Goal: Use online tool/utility: Utilize a website feature to perform a specific function

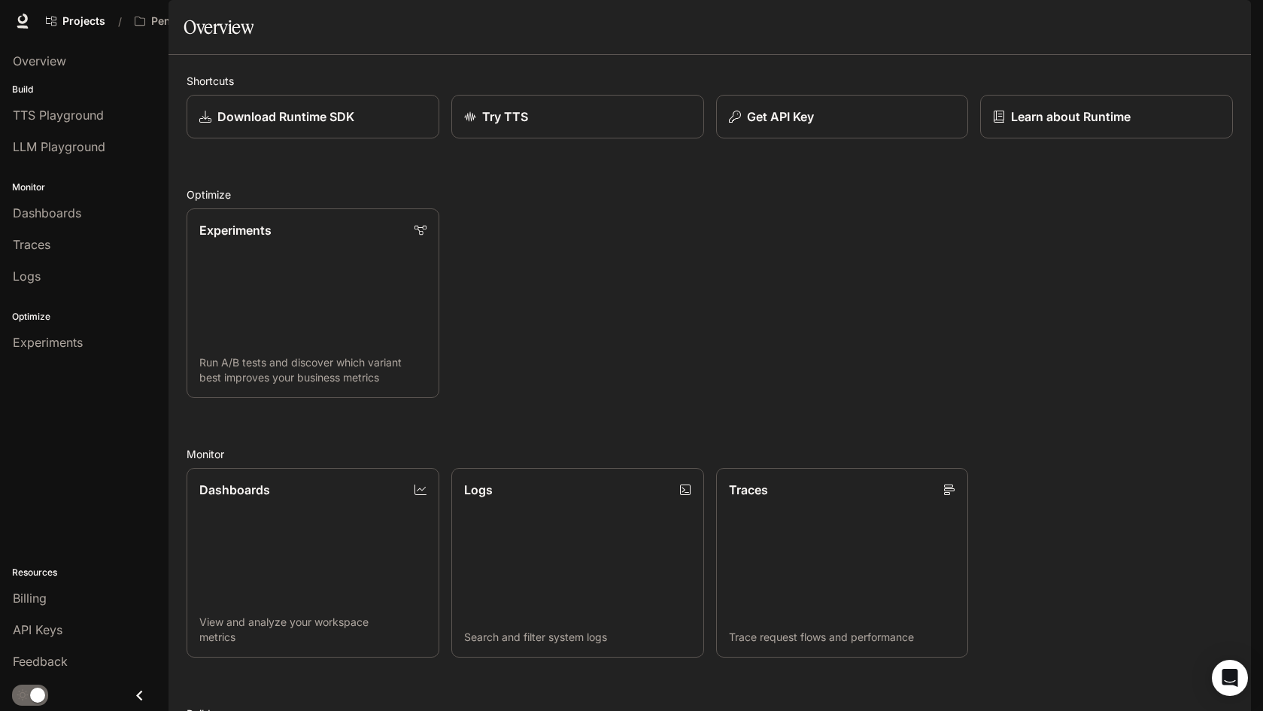
click at [1230, 23] on icon "button" at bounding box center [1230, 21] width 8 height 8
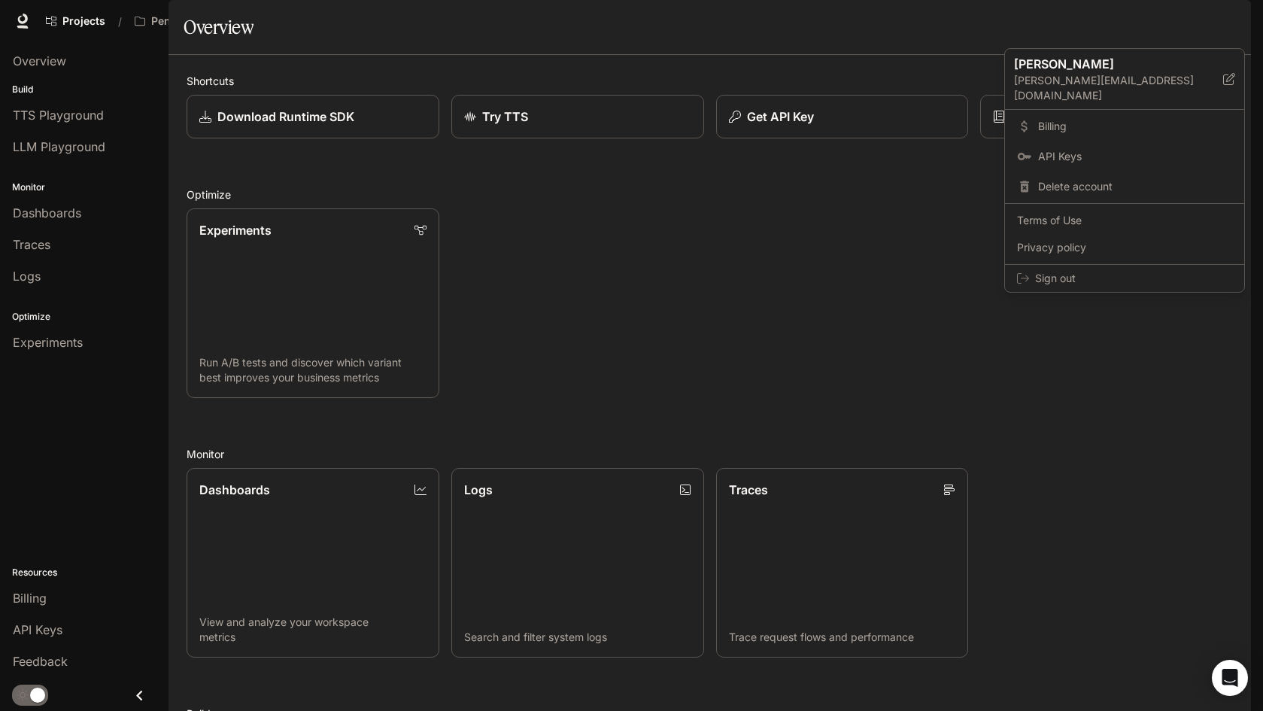
click at [745, 100] on div at bounding box center [631, 355] width 1263 height 711
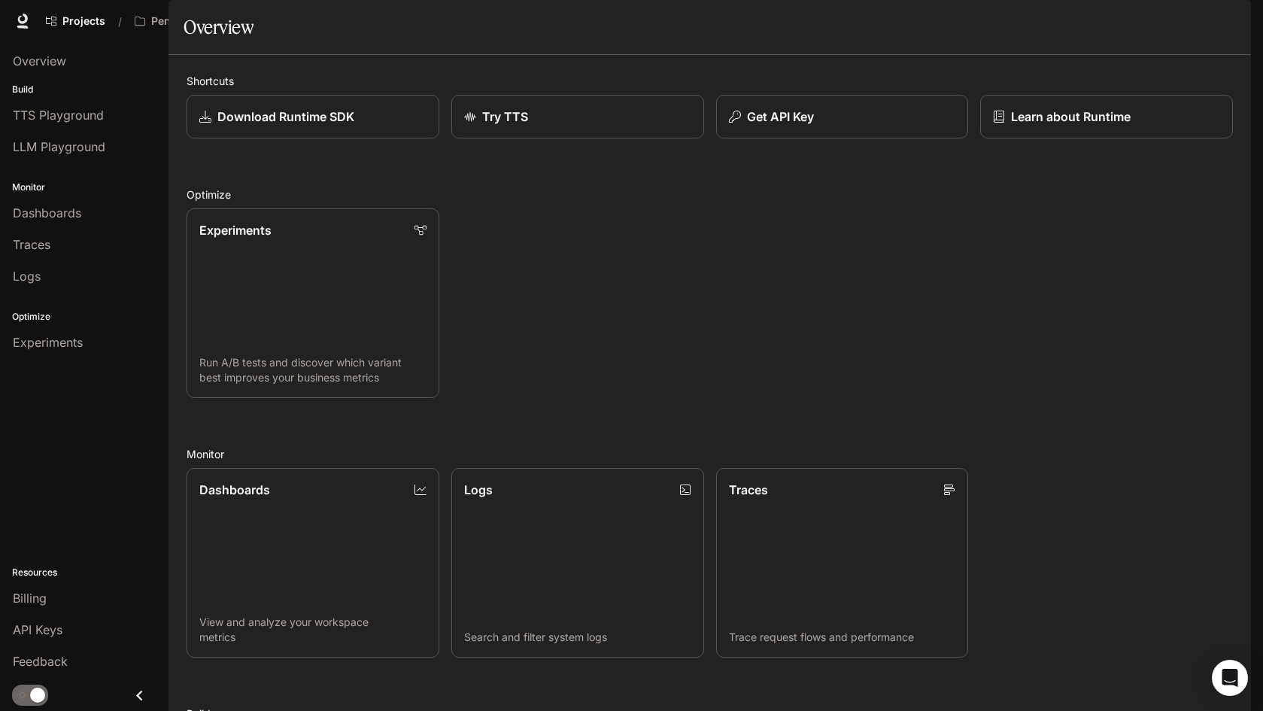
click at [1229, 20] on icon "button" at bounding box center [1230, 21] width 8 height 8
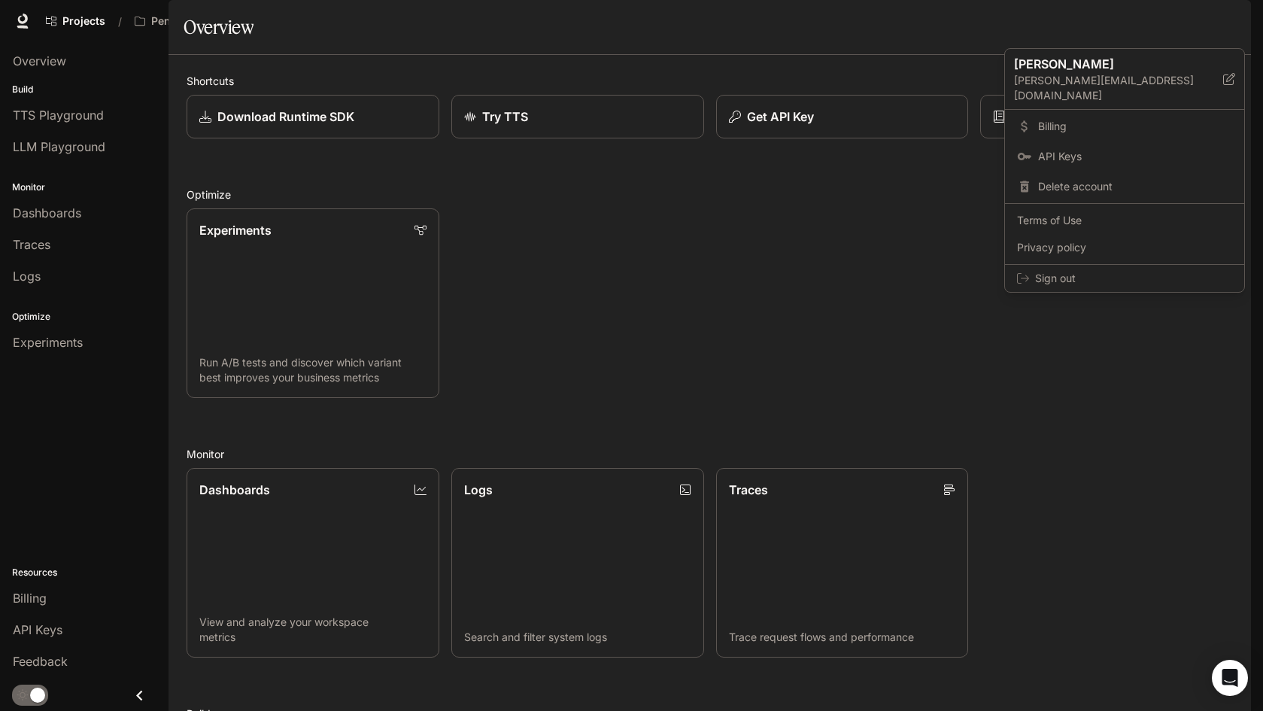
click at [455, 29] on div at bounding box center [631, 355] width 1263 height 711
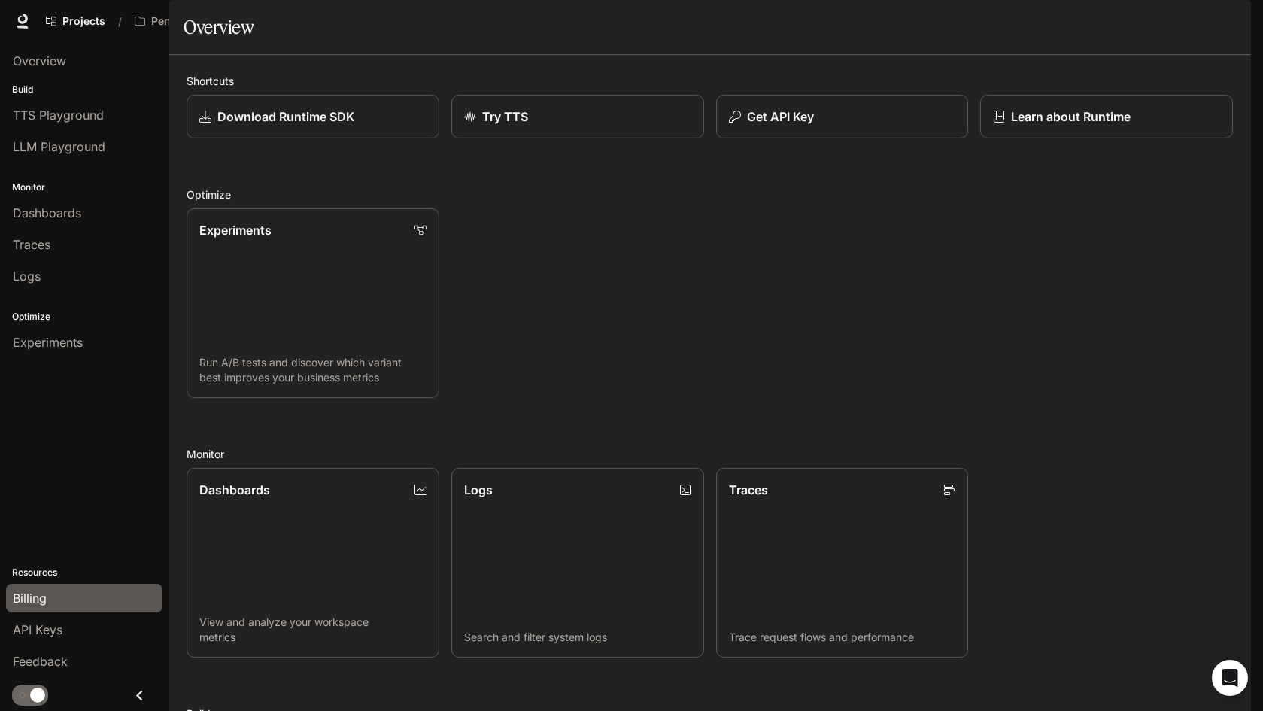
click at [26, 602] on span "Billing" at bounding box center [30, 598] width 34 height 18
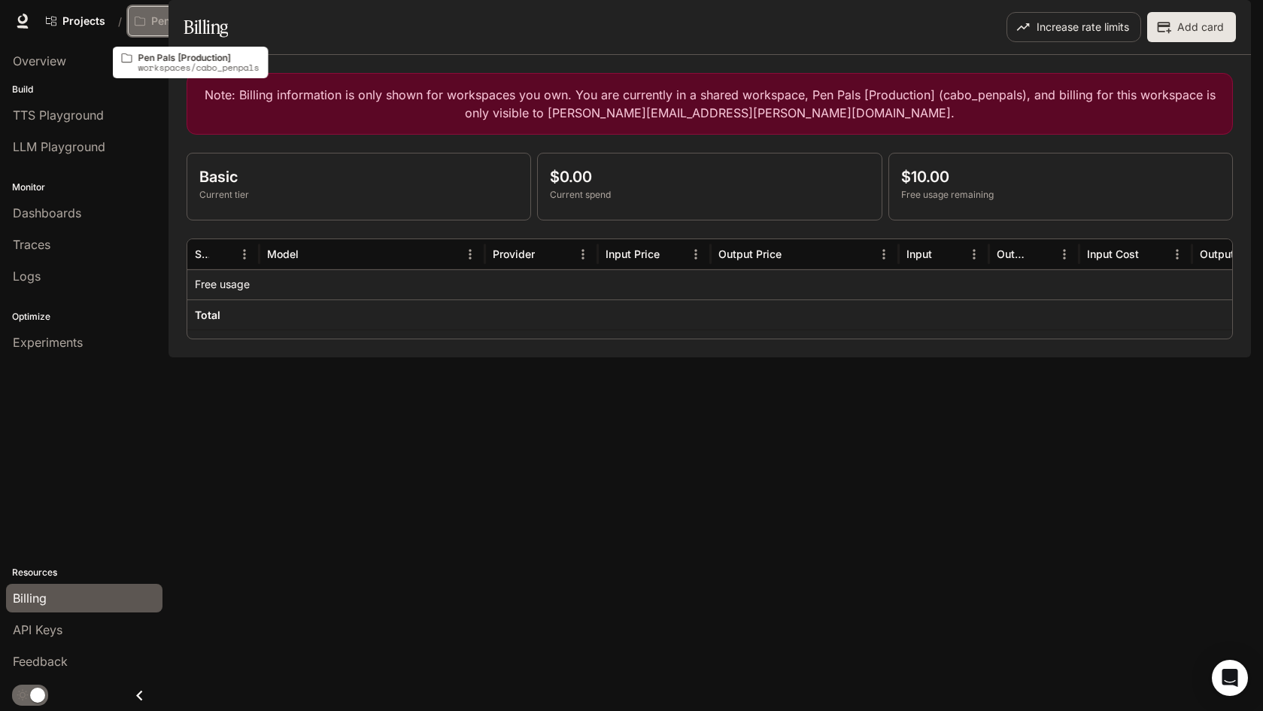
click at [245, 20] on icon "Open workspace menu" at bounding box center [247, 21] width 11 height 11
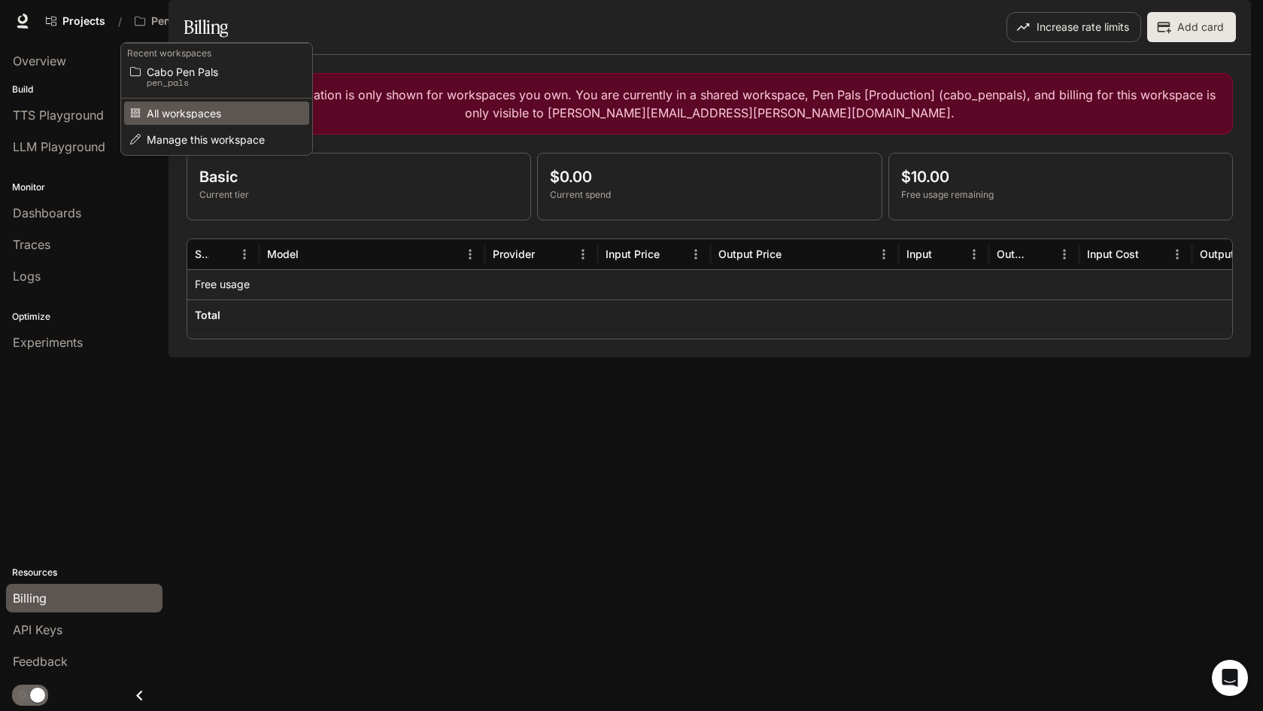
click at [199, 117] on span "All workspaces" at bounding box center [214, 113] width 135 height 11
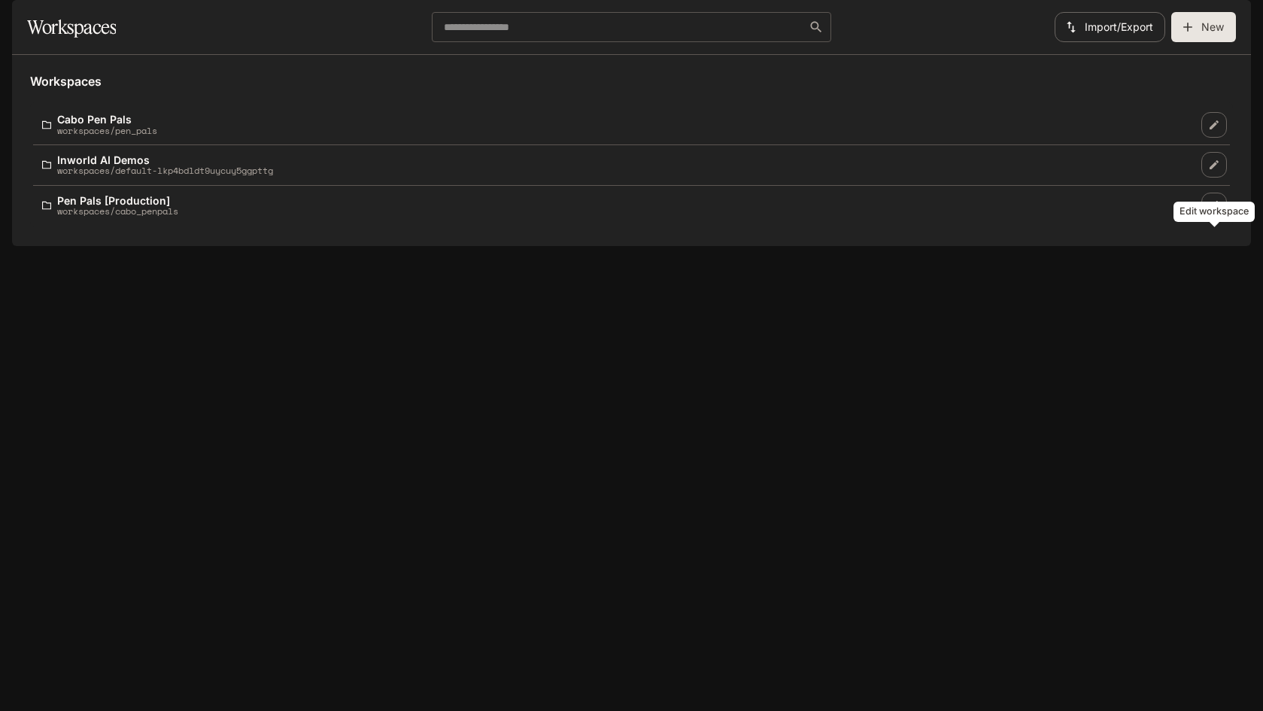
click at [1217, 211] on icon "Edit workspace" at bounding box center [1214, 205] width 12 height 12
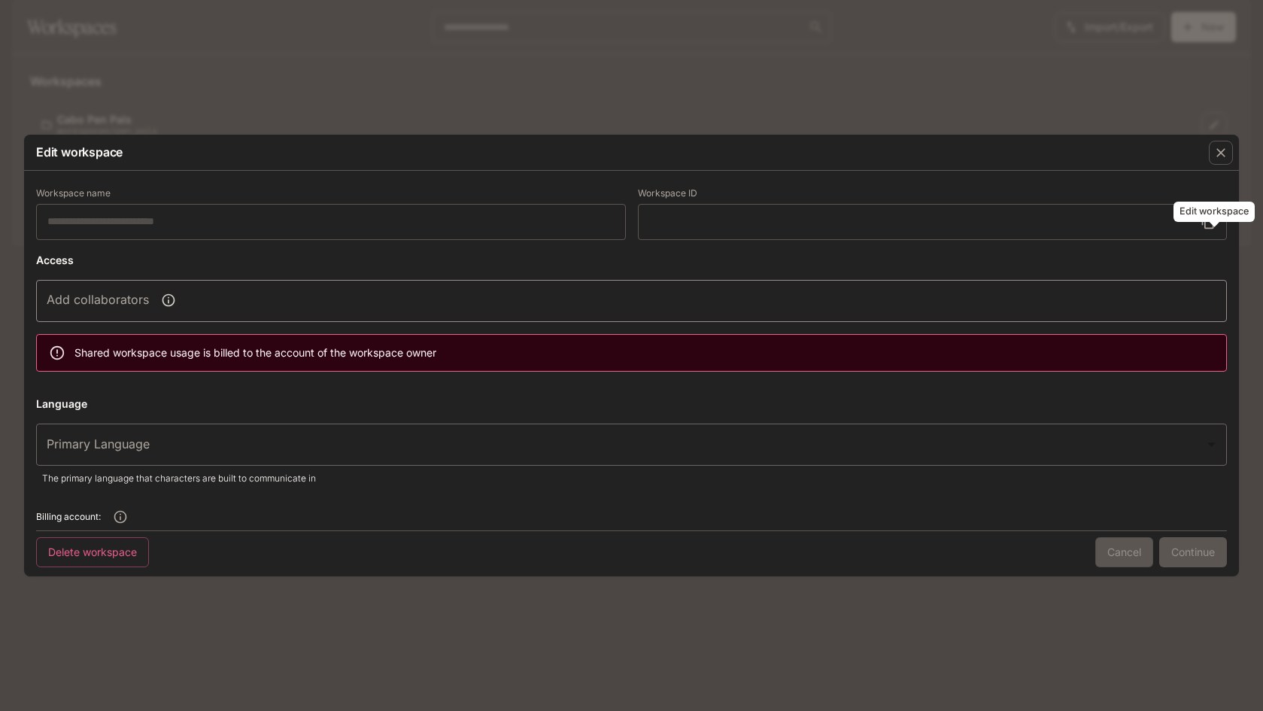
type input "**********"
type input "*****"
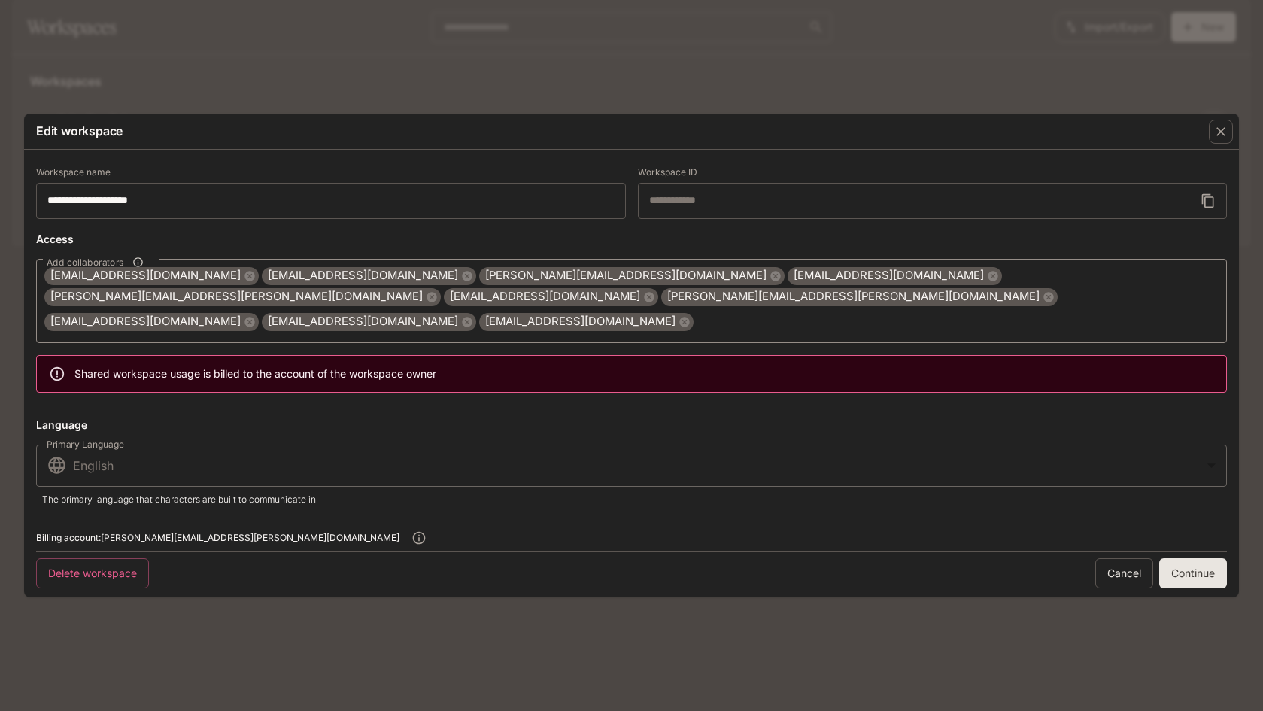
click at [503, 600] on div "**********" at bounding box center [631, 355] width 1263 height 711
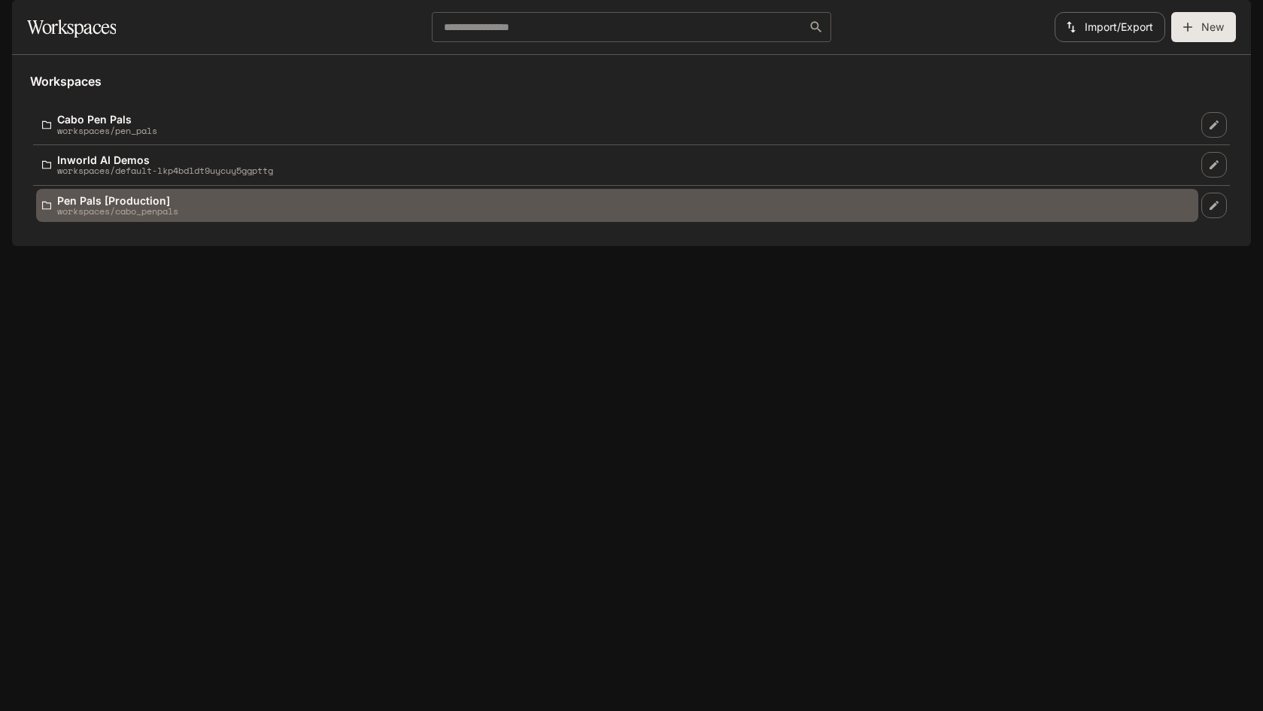
click at [139, 216] on p "workspaces/cabo_penpals" at bounding box center [117, 211] width 121 height 10
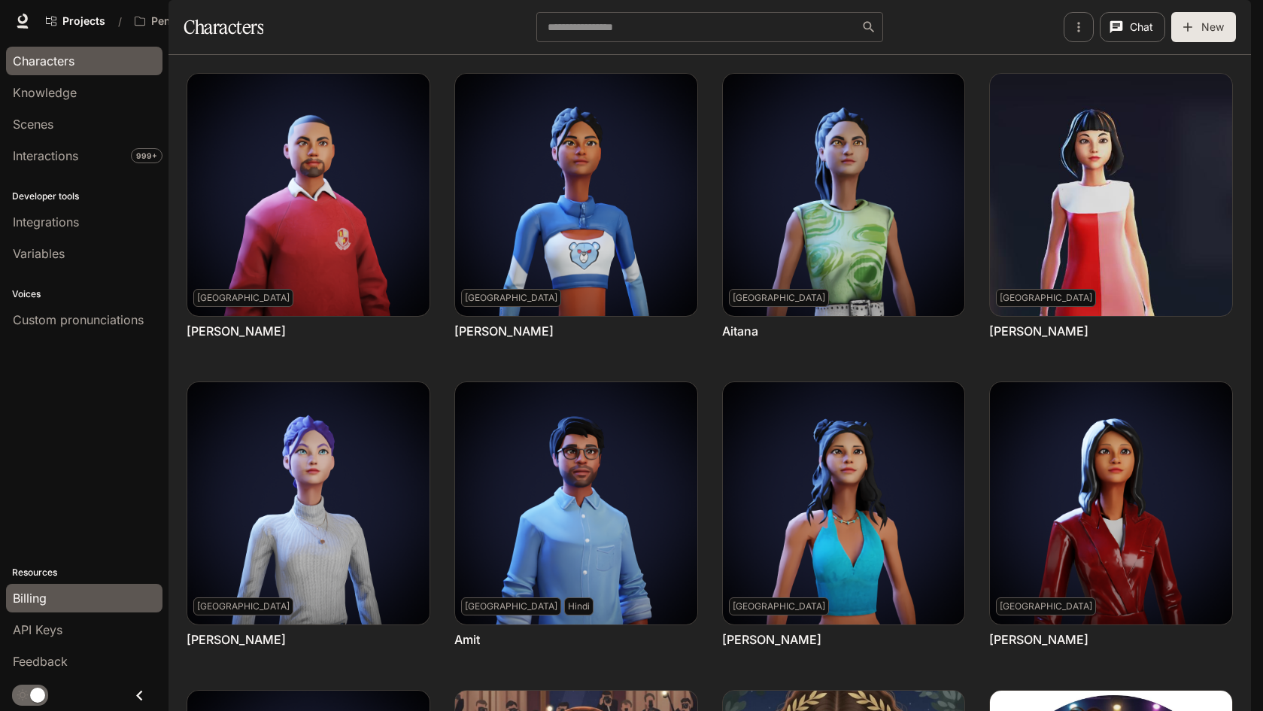
click at [29, 602] on span "Billing" at bounding box center [30, 598] width 34 height 18
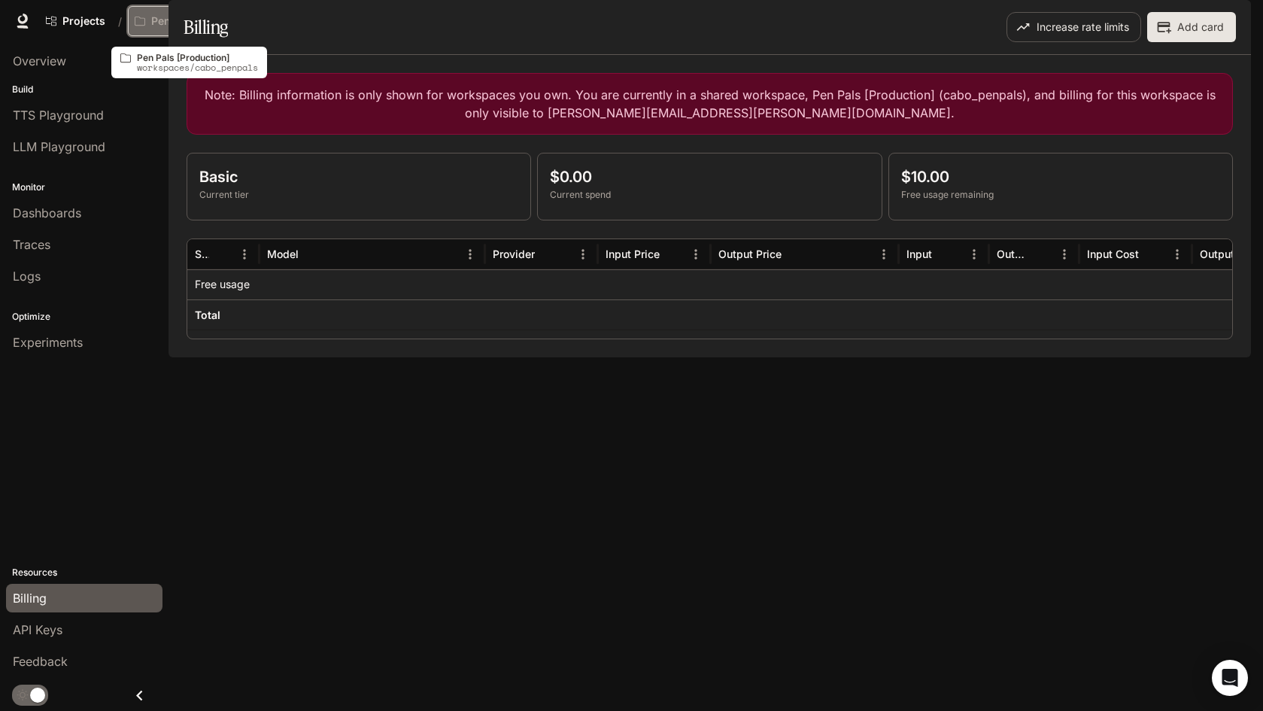
click at [246, 18] on icon "Open workspace menu" at bounding box center [247, 21] width 11 height 11
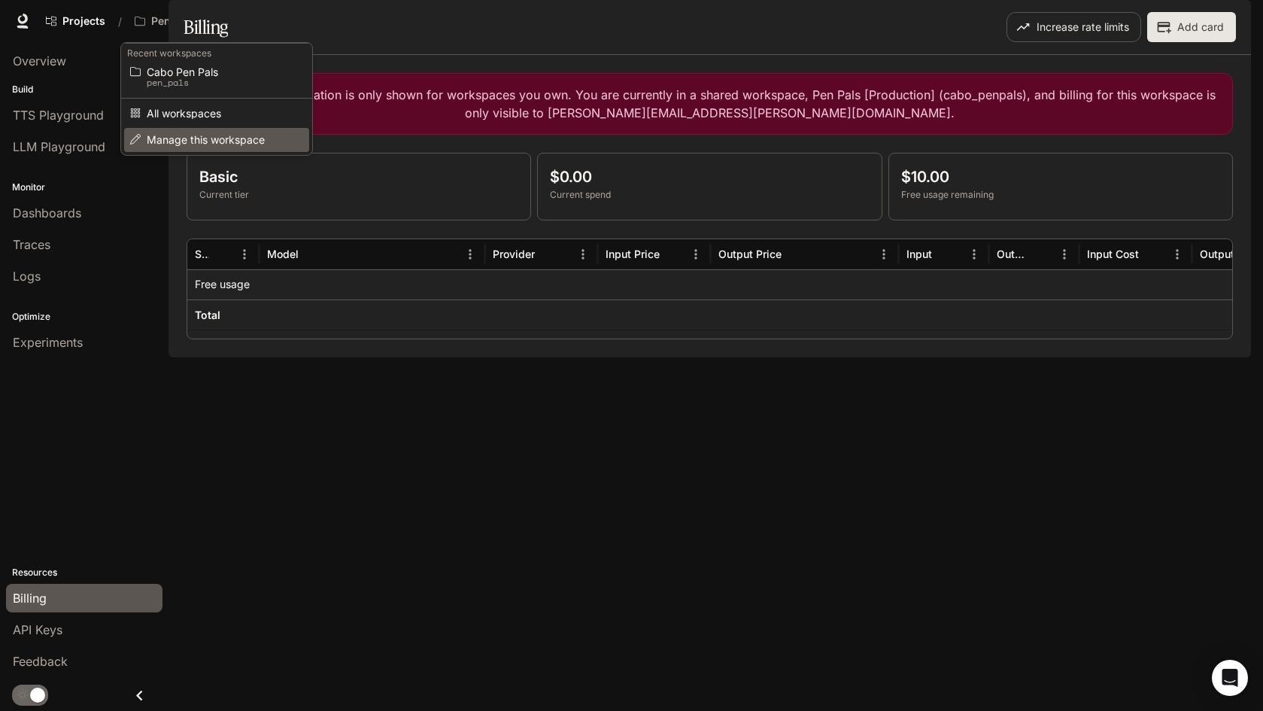
click at [193, 137] on span "Manage this workspace" at bounding box center [214, 139] width 135 height 11
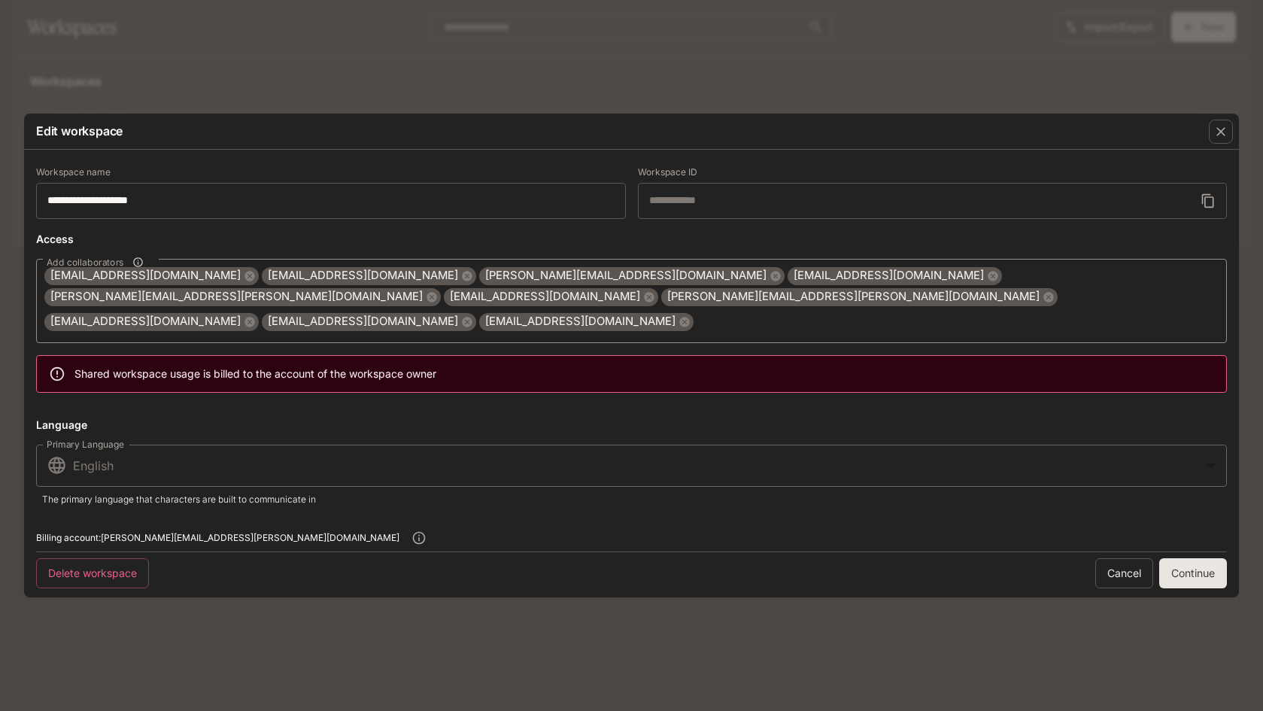
click at [822, 104] on div "**********" at bounding box center [631, 355] width 1263 height 711
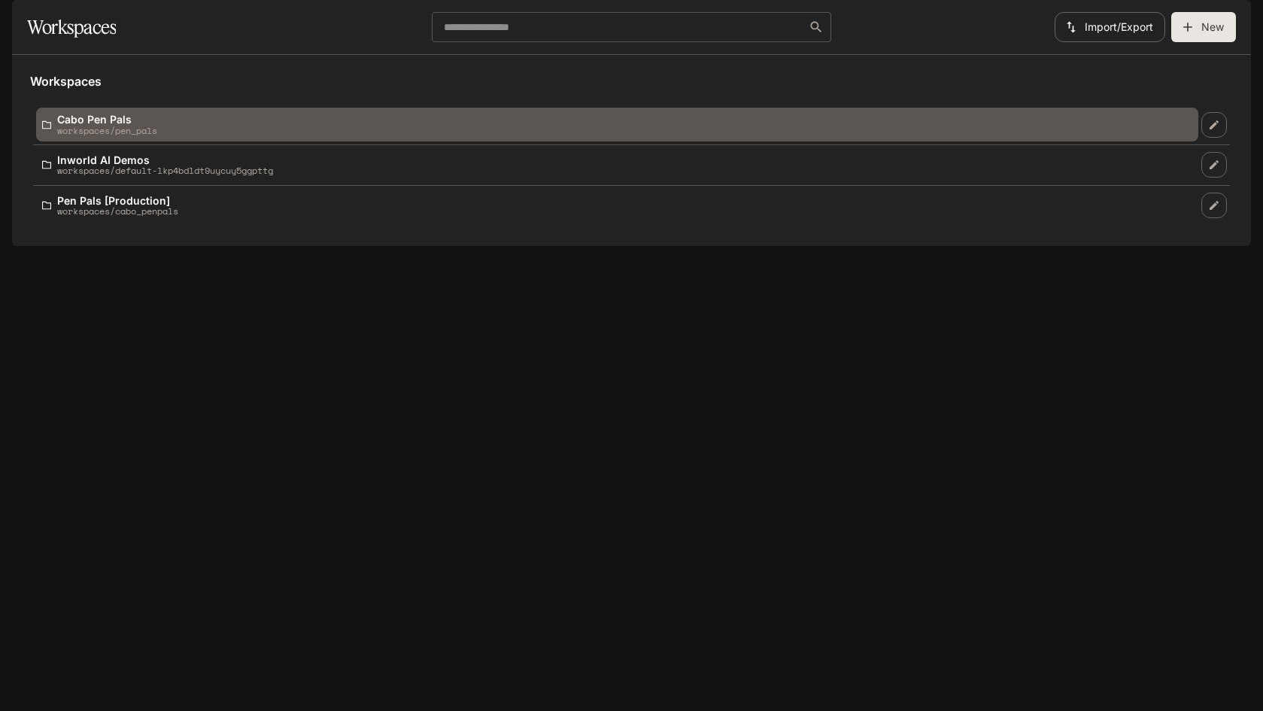
click at [108, 135] on p "workspaces/pen_pals" at bounding box center [107, 131] width 100 height 10
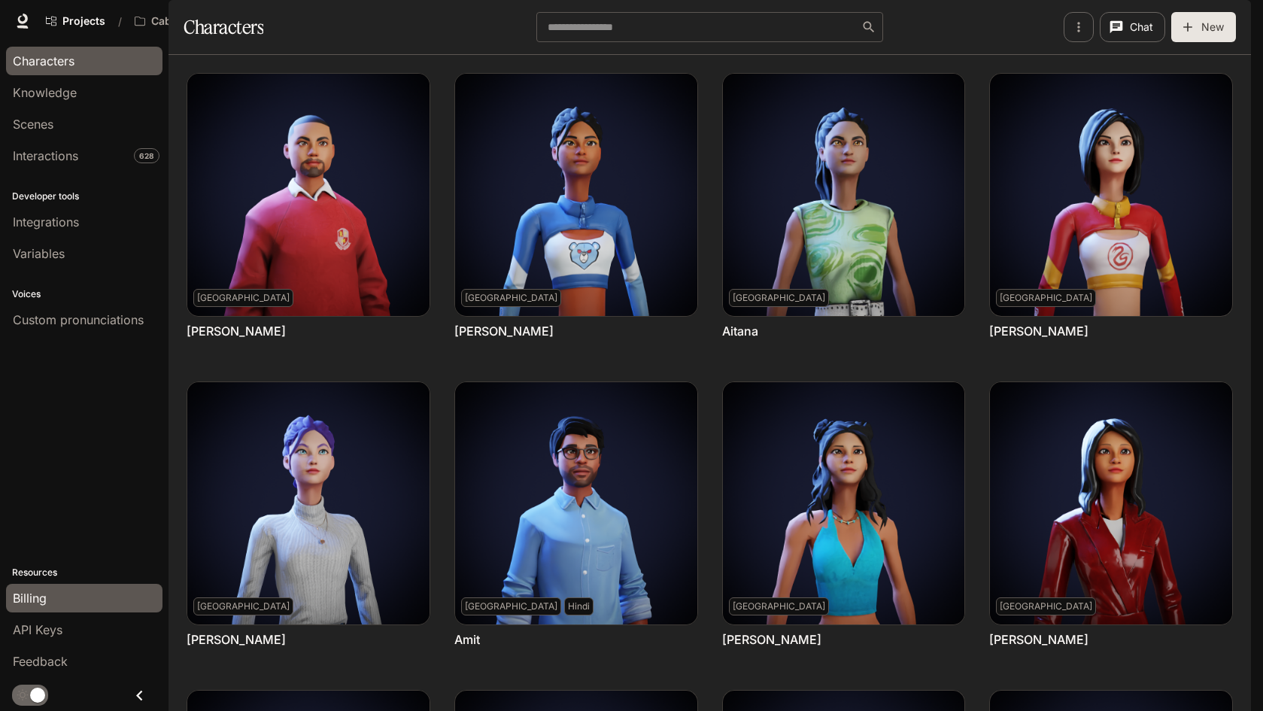
click at [30, 597] on span "Billing" at bounding box center [30, 598] width 34 height 18
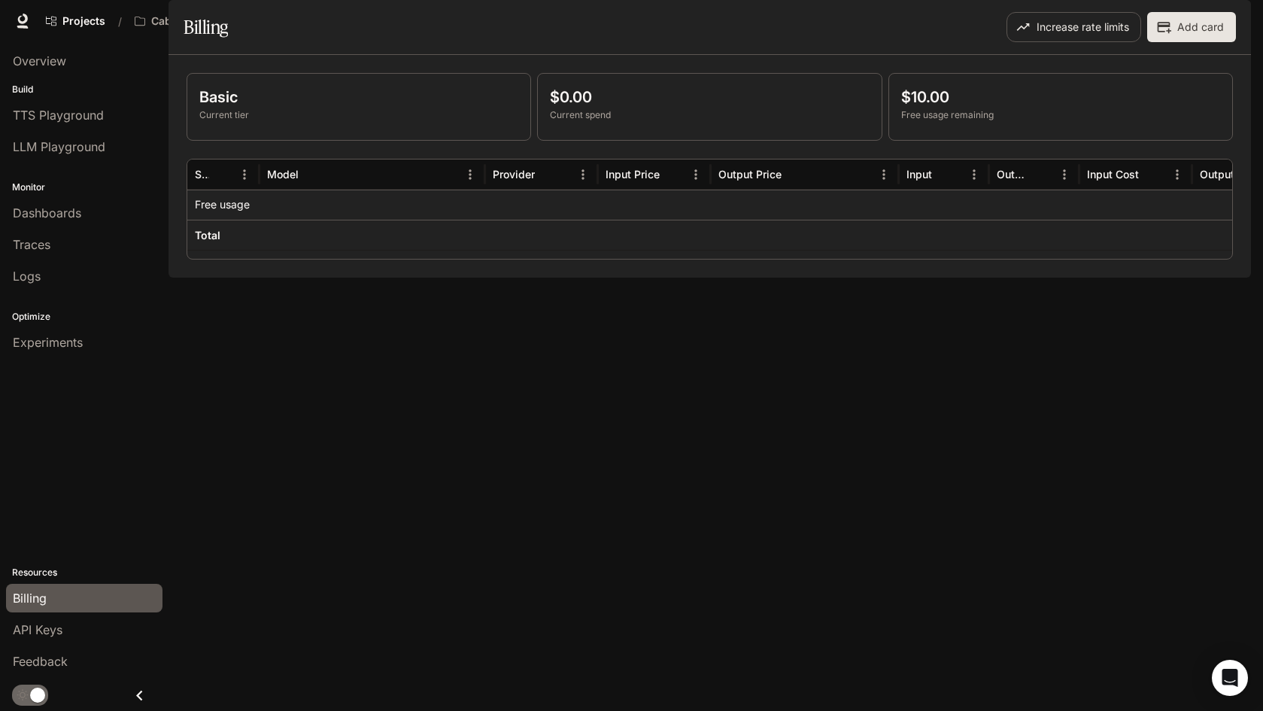
click at [32, 600] on span "Billing" at bounding box center [30, 598] width 34 height 18
click at [232, 20] on icon "Open workspace menu" at bounding box center [237, 21] width 11 height 11
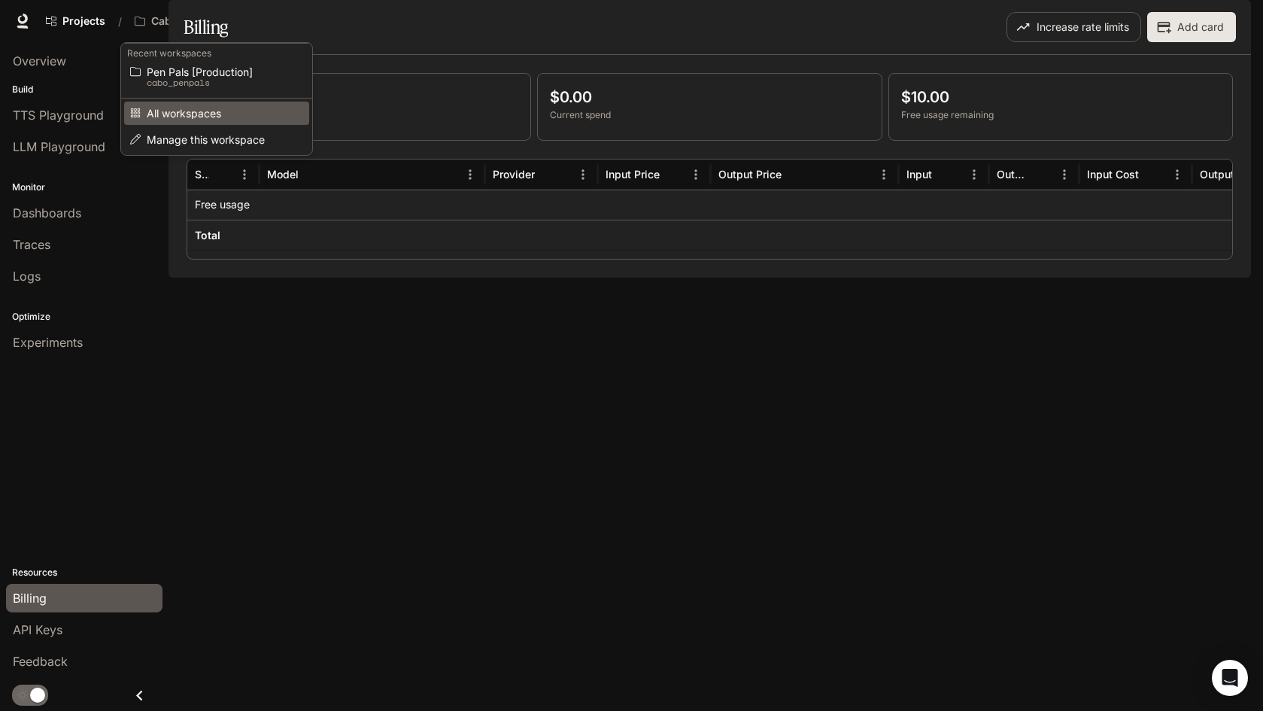
click at [205, 109] on span "All workspaces" at bounding box center [214, 113] width 135 height 11
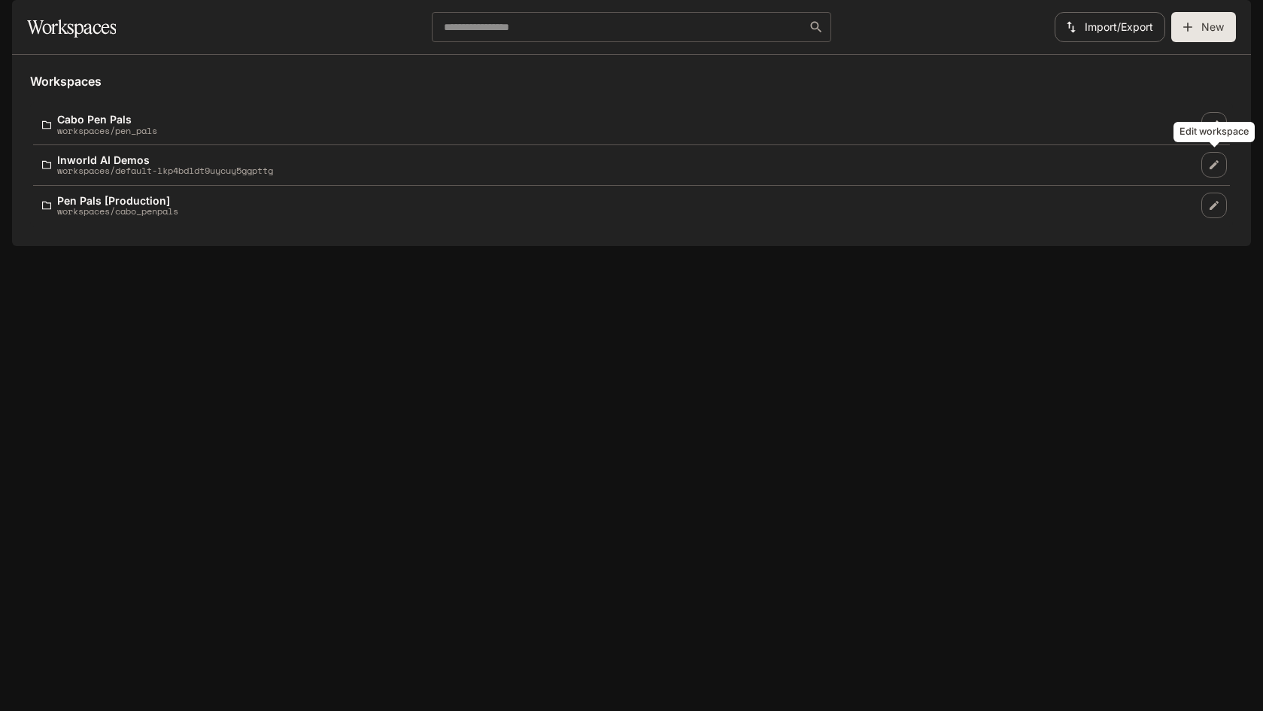
click at [1217, 131] on icon "Edit workspace" at bounding box center [1214, 125] width 12 height 12
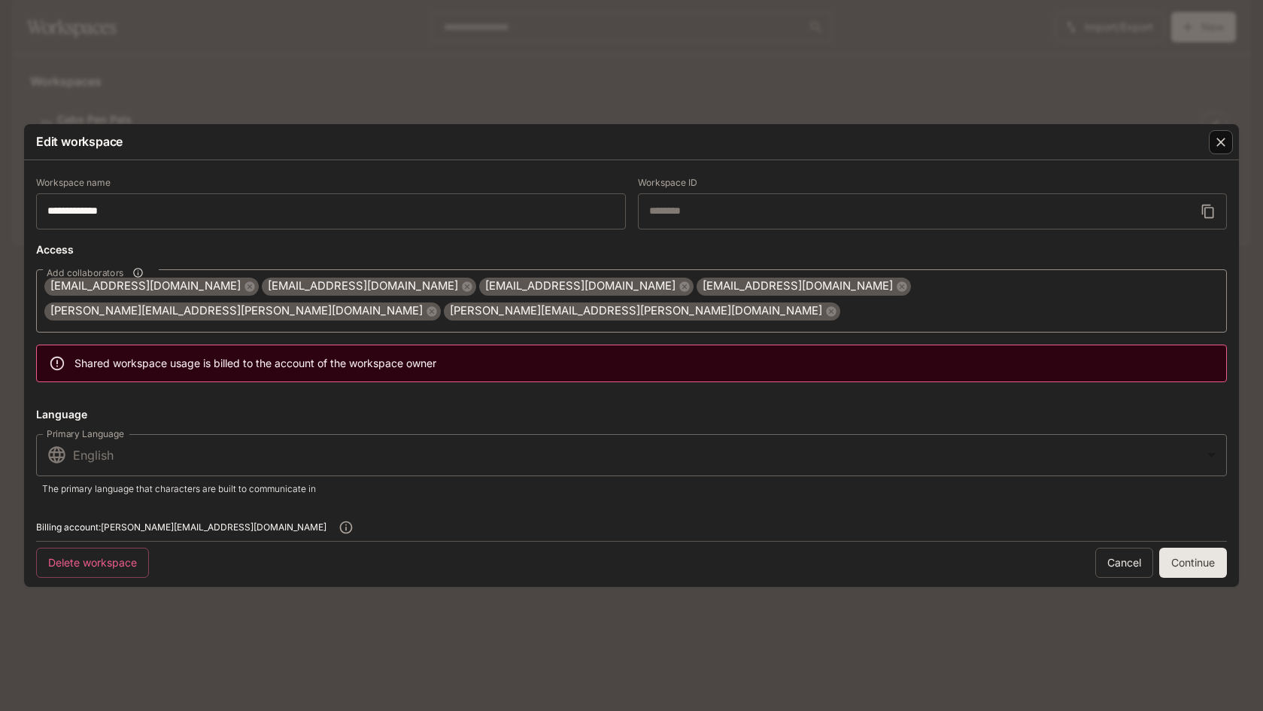
click at [1224, 150] on icon "button" at bounding box center [1221, 142] width 15 height 15
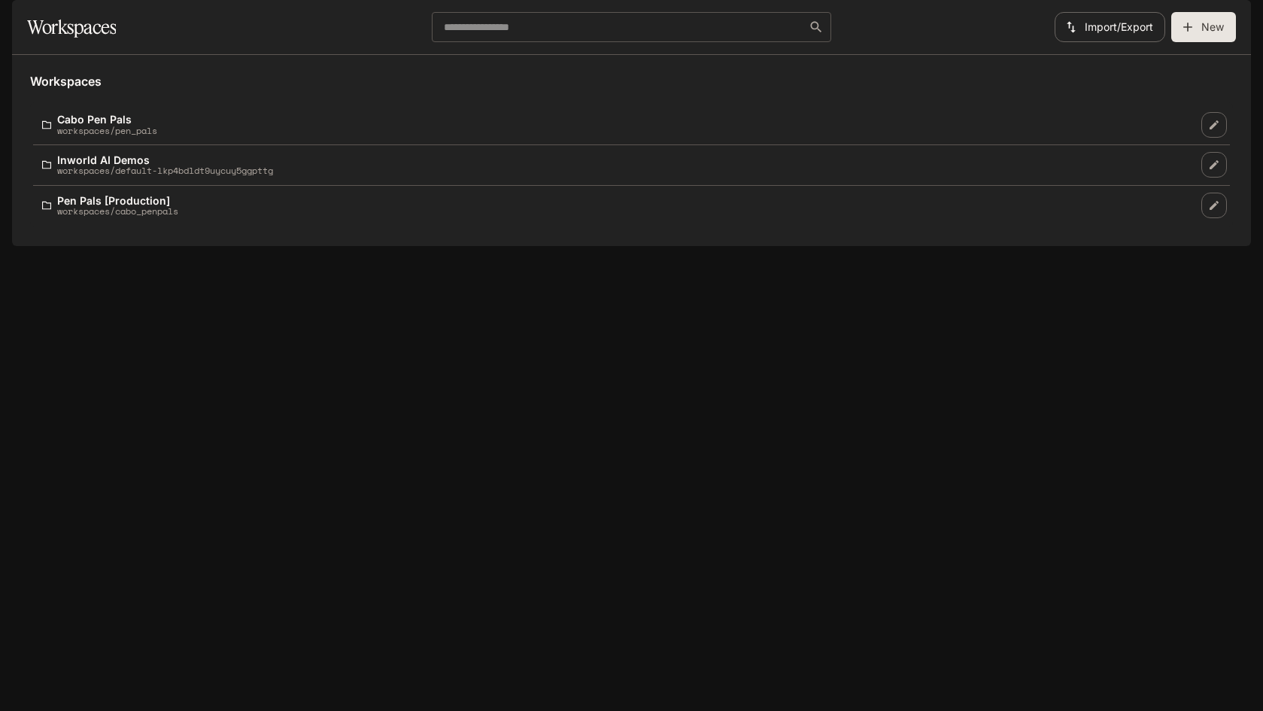
click at [397, 246] on div "Workspaces Cabo Pen Pals workspaces/pen_pals Inworld AI Demos workspaces/defaul…" at bounding box center [631, 150] width 1239 height 191
click at [293, 26] on div at bounding box center [631, 21] width 1227 height 30
click at [29, 23] on icon at bounding box center [29, 19] width 10 height 11
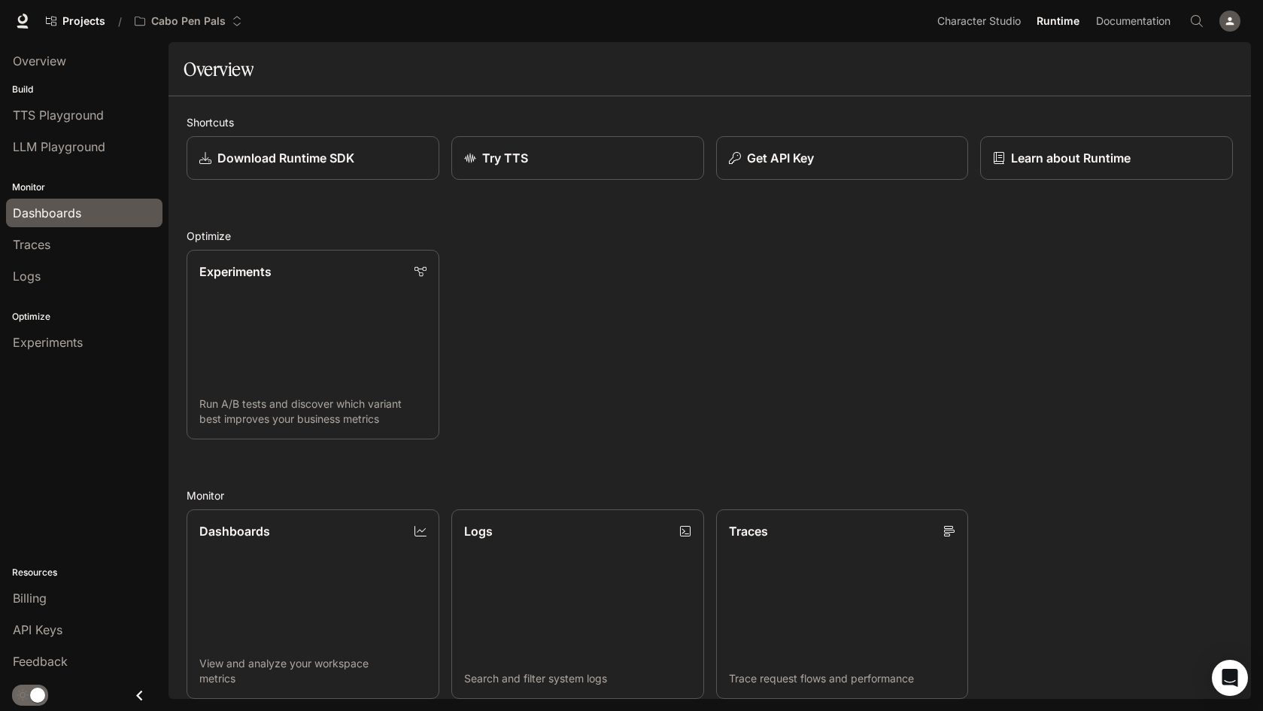
click at [50, 215] on span "Dashboards" at bounding box center [47, 213] width 68 height 18
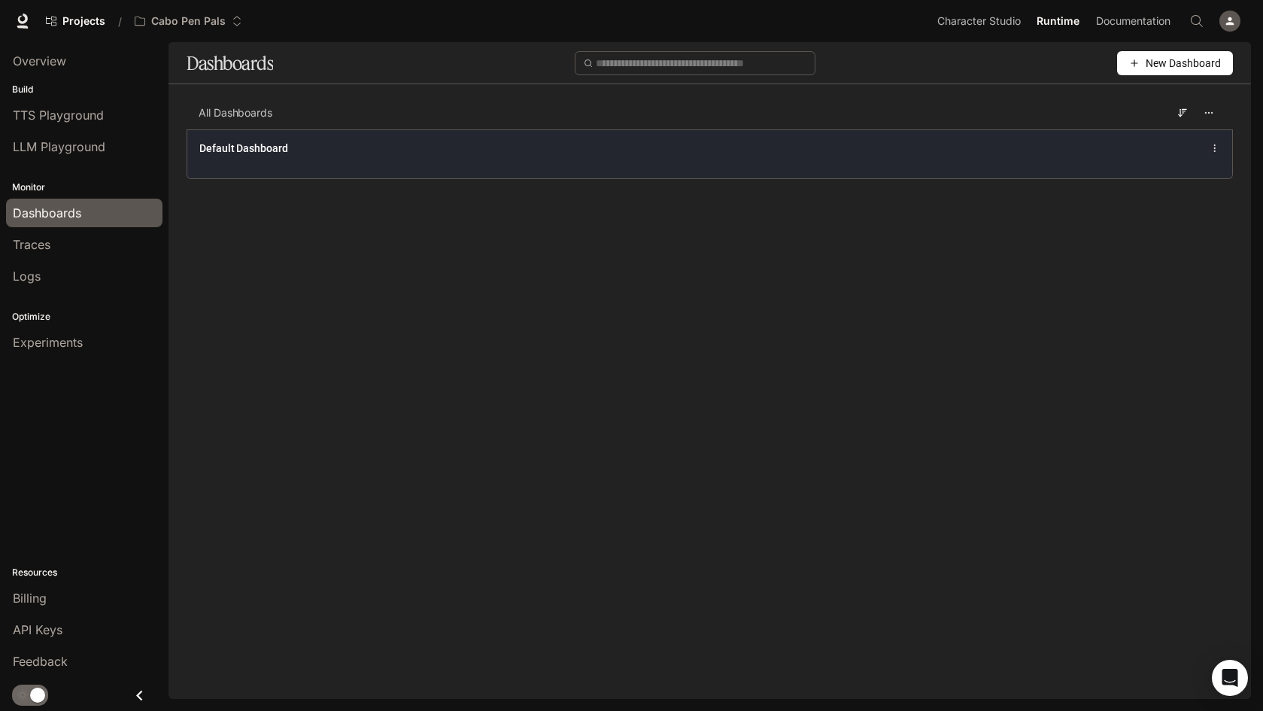
click at [259, 151] on span "Default Dashboard" at bounding box center [243, 148] width 89 height 15
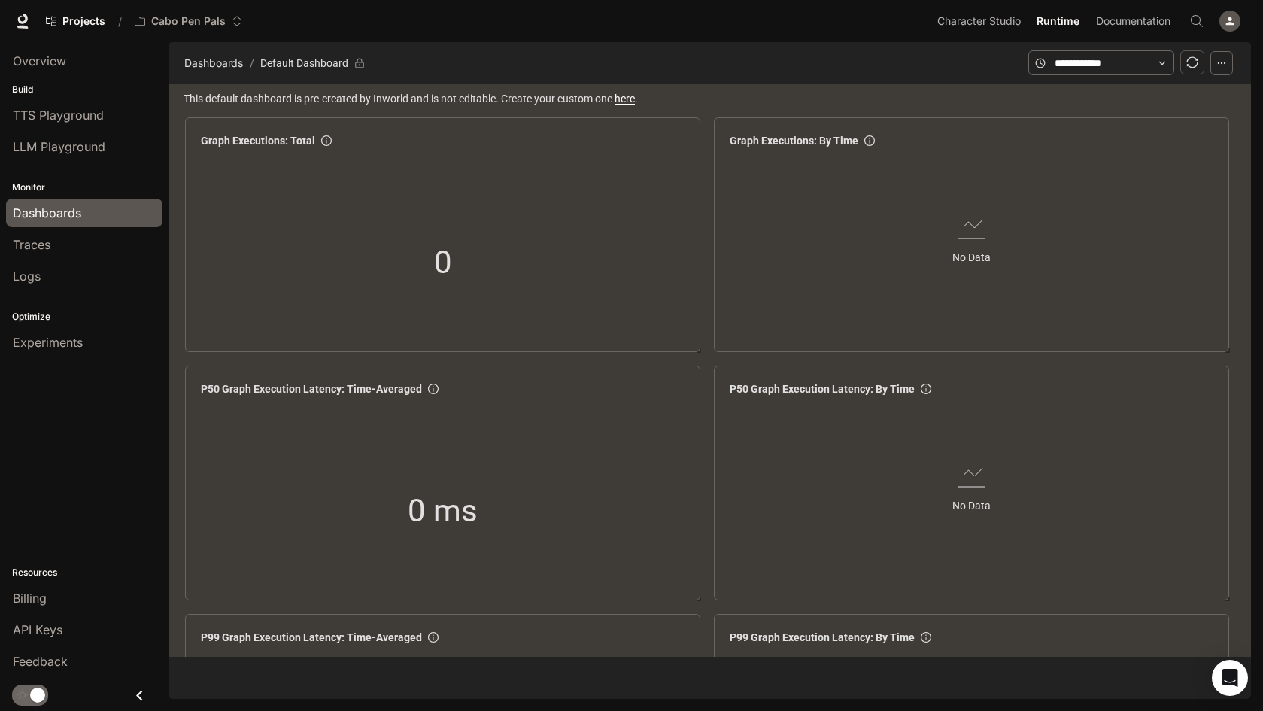
click at [635, 100] on link "here" at bounding box center [625, 99] width 20 height 12
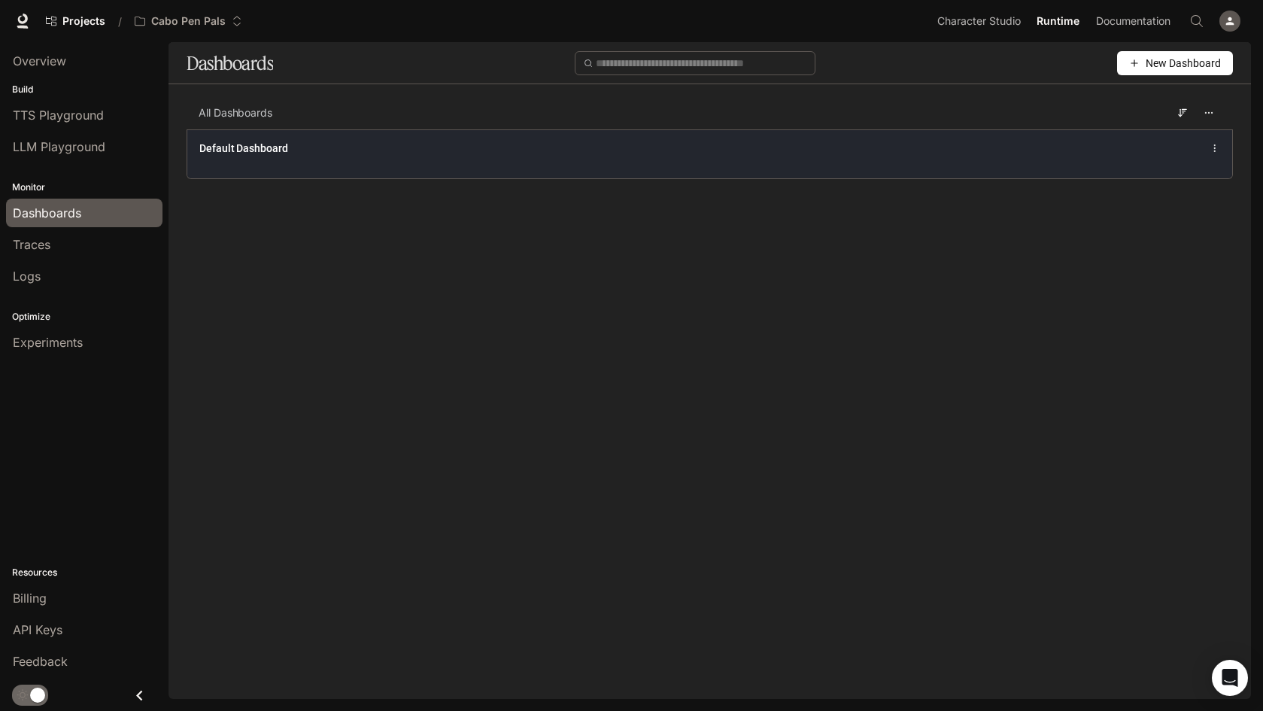
click at [1217, 144] on icon at bounding box center [1215, 148] width 11 height 11
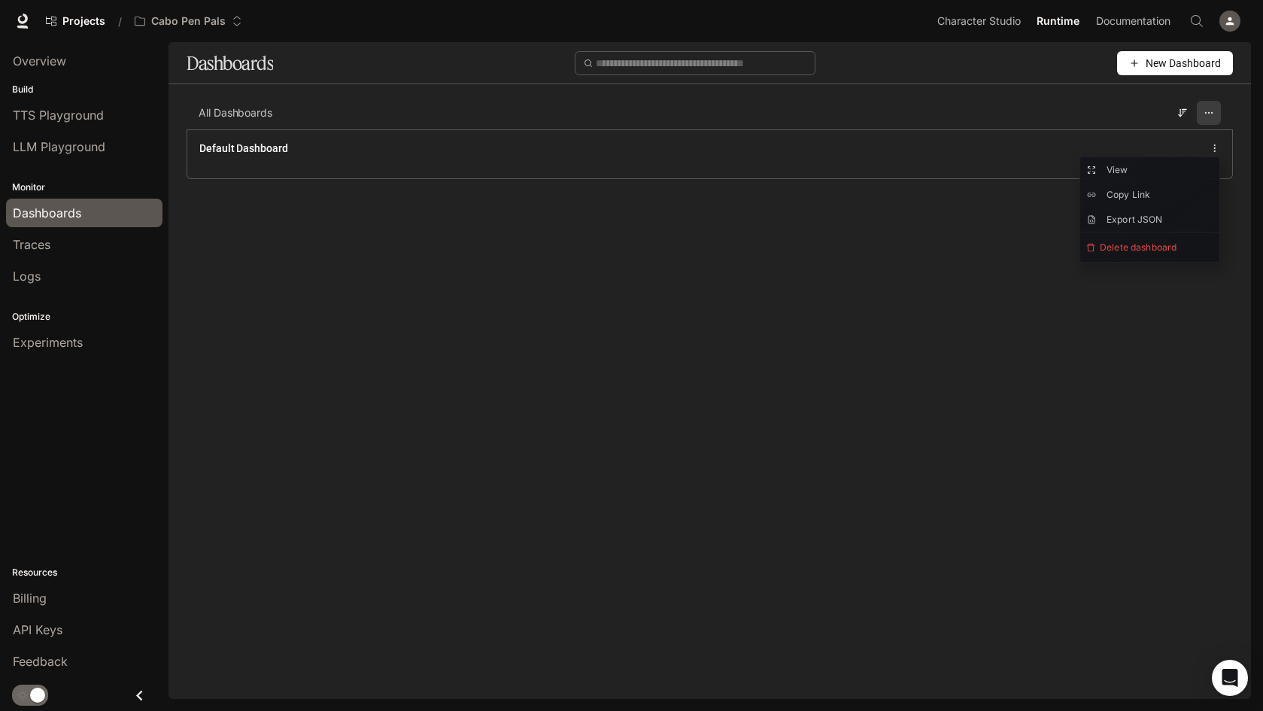
click at [1208, 113] on icon "button" at bounding box center [1209, 113] width 11 height 11
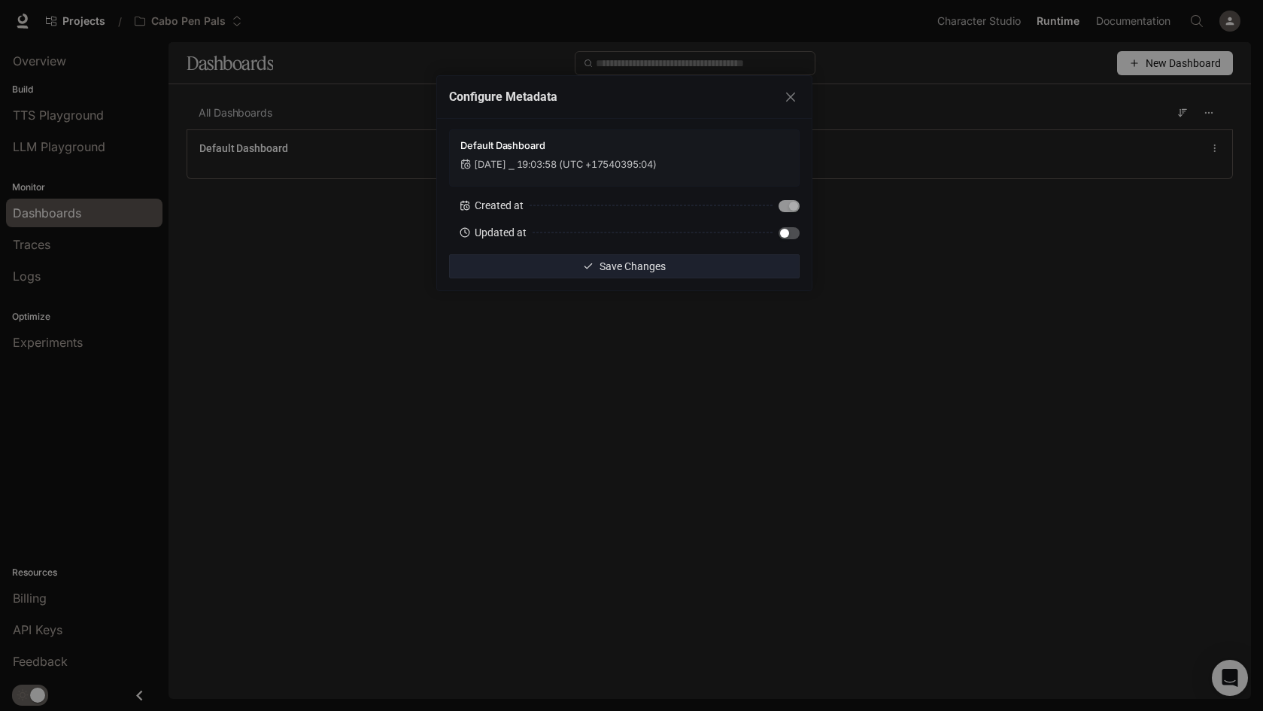
click at [698, 375] on div "Configure Metadata Default Dashboard [DATE] ⎯ 19:03:58 (UTC +17540395:04) Creat…" at bounding box center [631, 355] width 1263 height 711
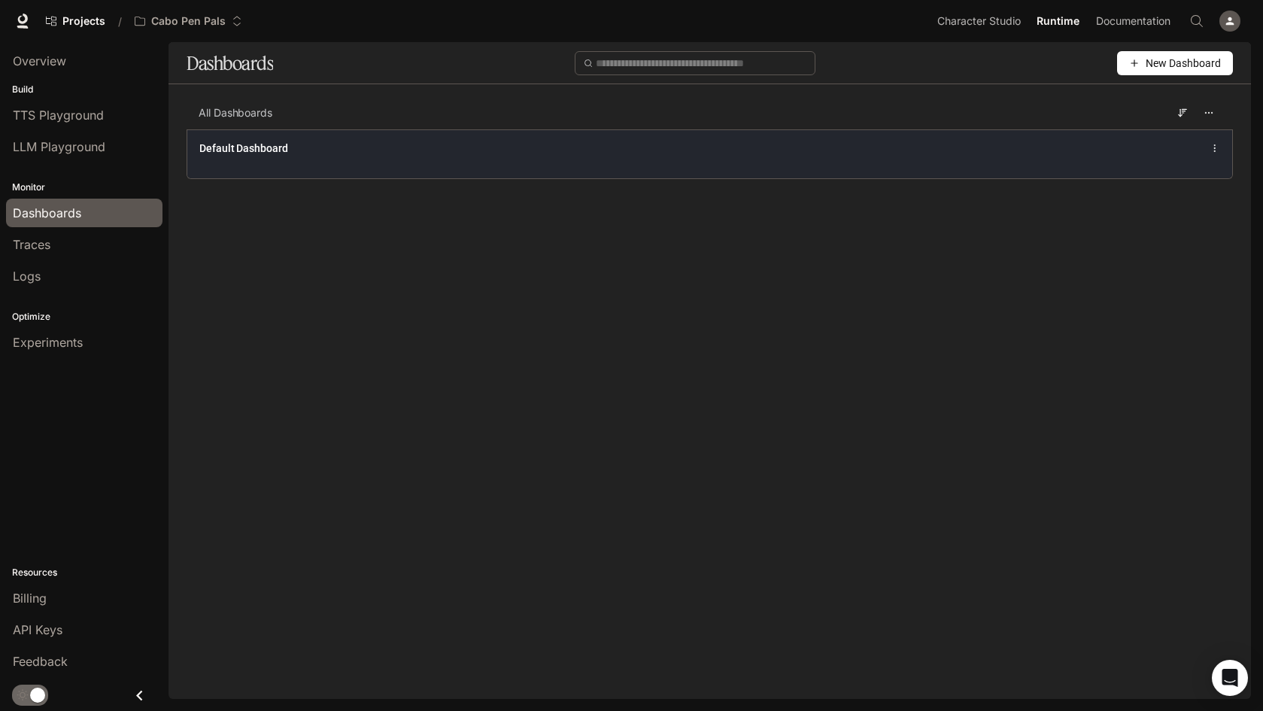
click at [229, 148] on span "Default Dashboard" at bounding box center [243, 148] width 89 height 15
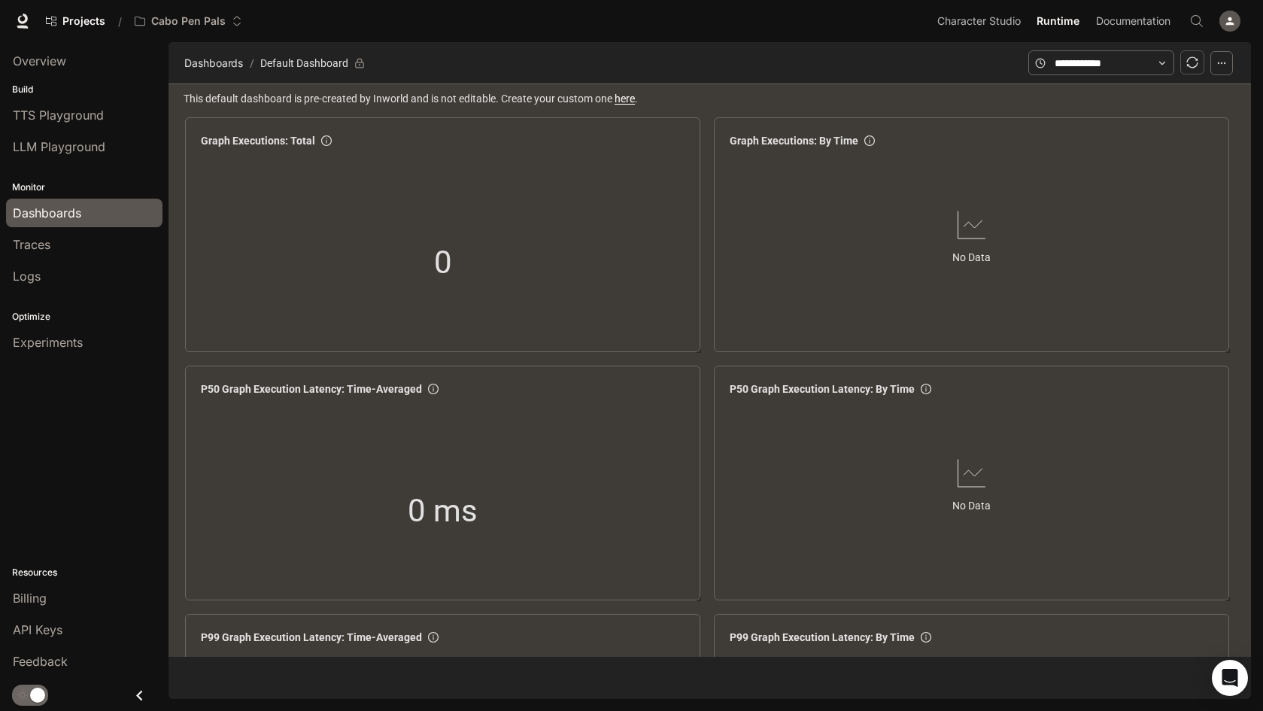
click at [635, 99] on link "here" at bounding box center [625, 99] width 20 height 12
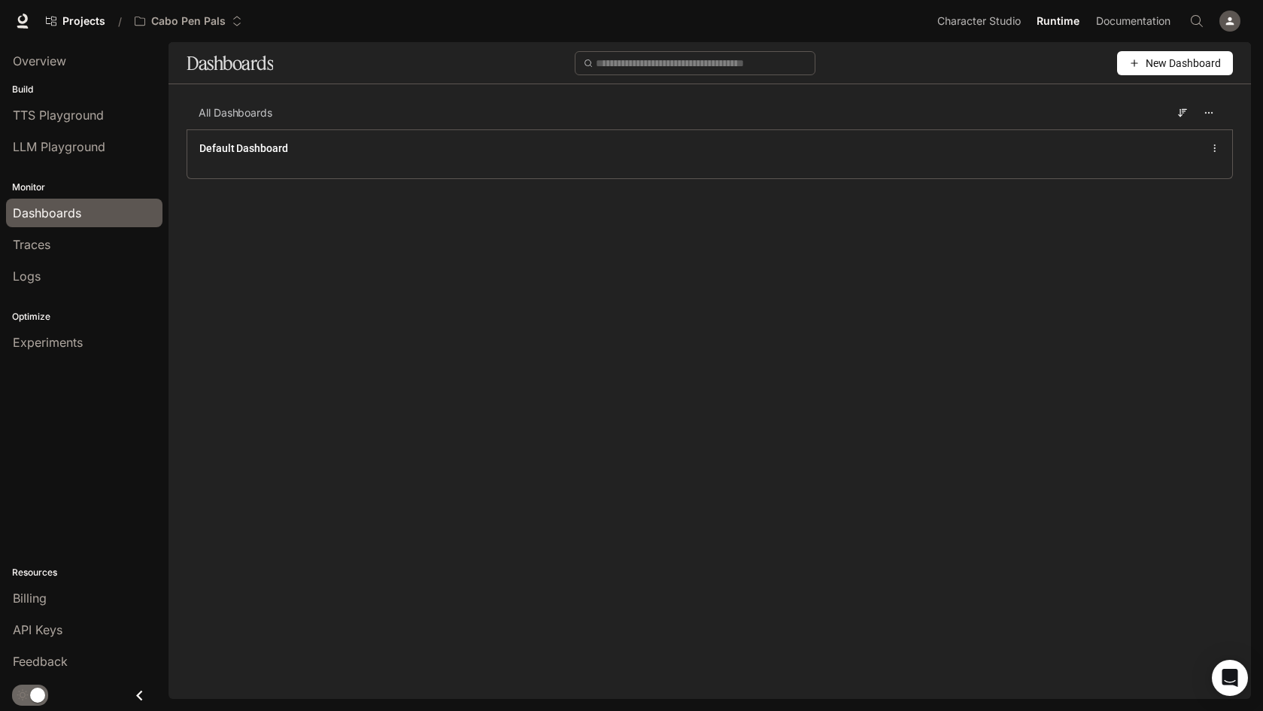
click at [1196, 65] on span "New Dashboard" at bounding box center [1183, 63] width 75 height 17
click at [1148, 93] on div "Create dashboard" at bounding box center [1158, 95] width 125 height 17
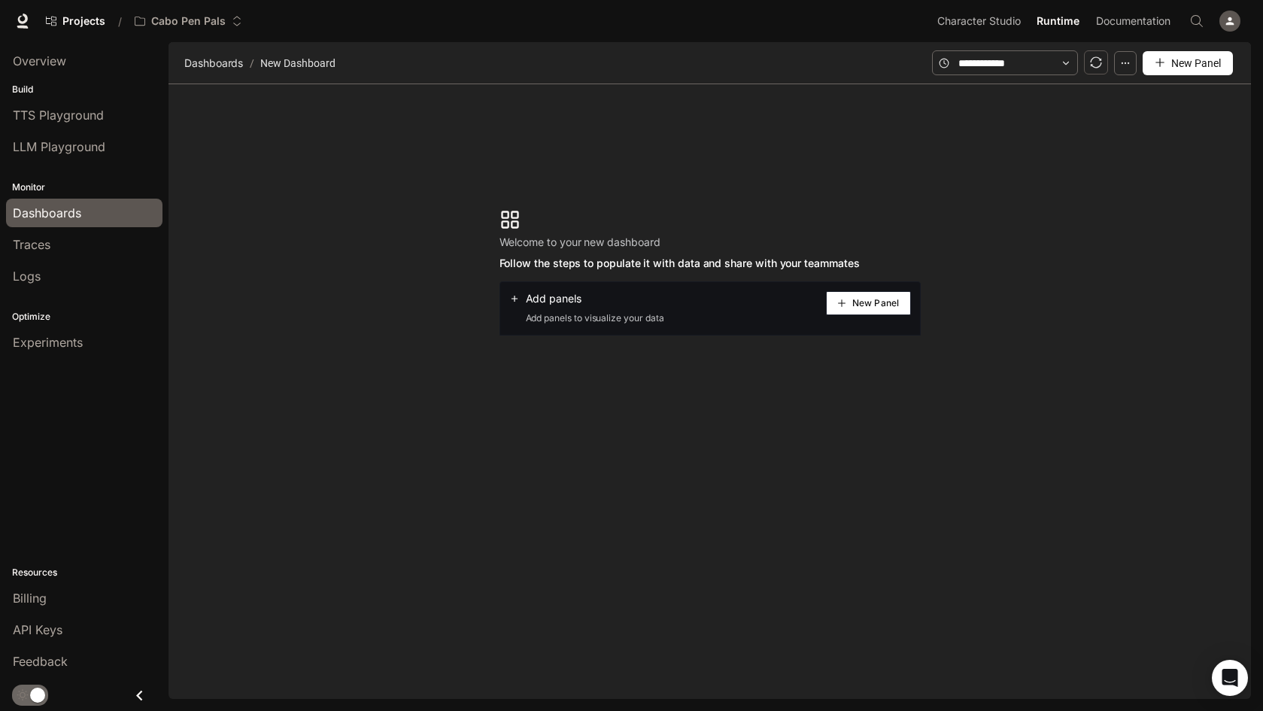
click at [862, 304] on span "New Panel" at bounding box center [875, 303] width 47 height 8
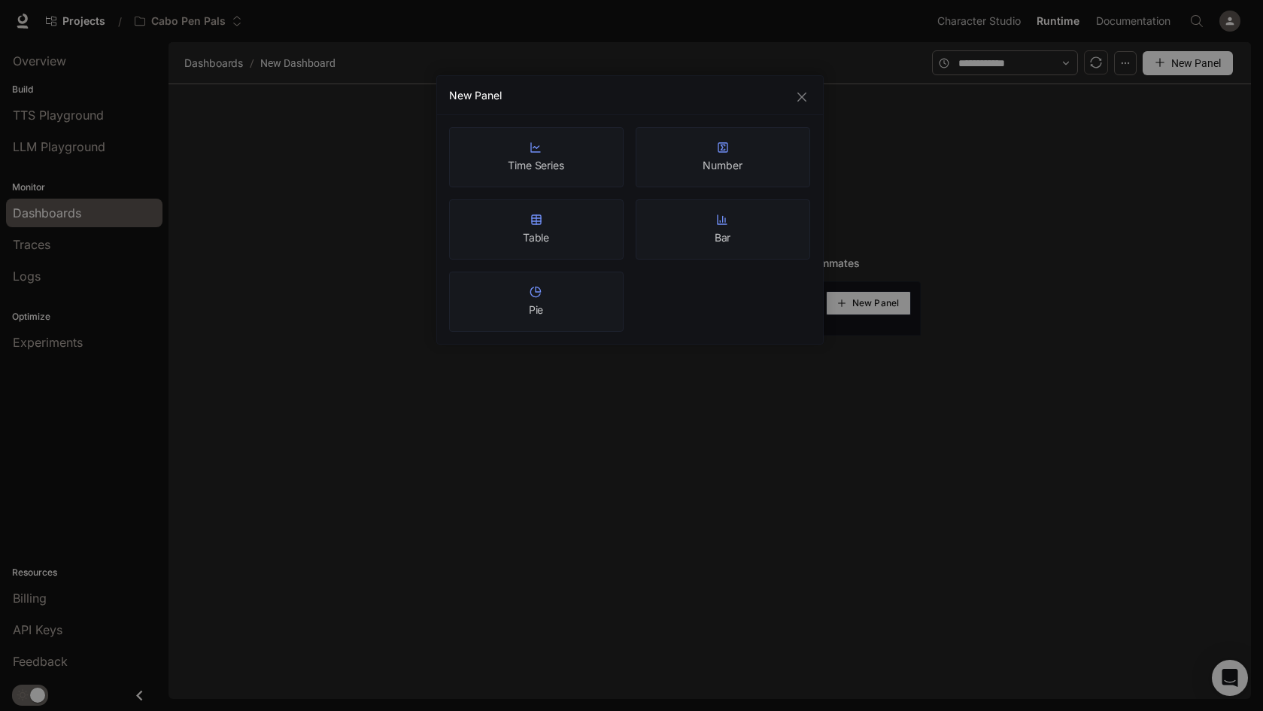
click at [721, 228] on div "Bar" at bounding box center [723, 230] width 17 height 32
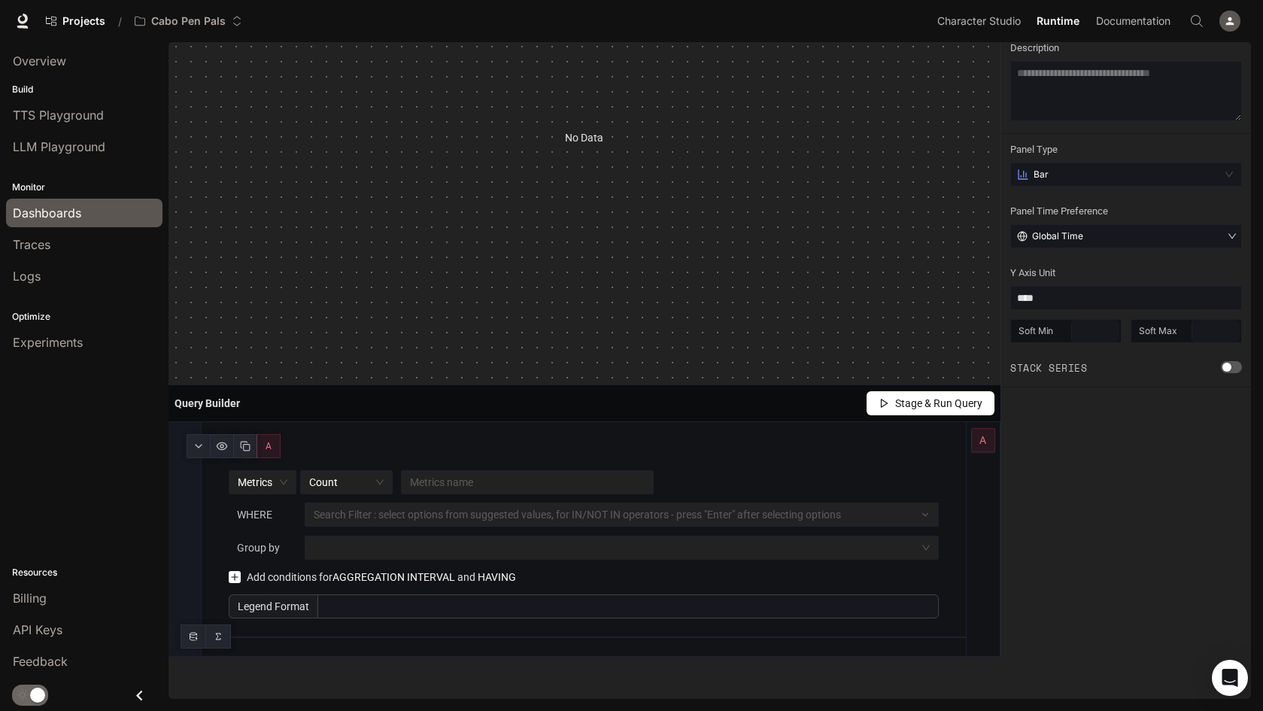
click at [494, 521] on div "Search Filter : select options from suggested values, for IN/NOT IN operators -…" at bounding box center [622, 515] width 634 height 24
click at [236, 578] on icon at bounding box center [234, 577] width 11 height 11
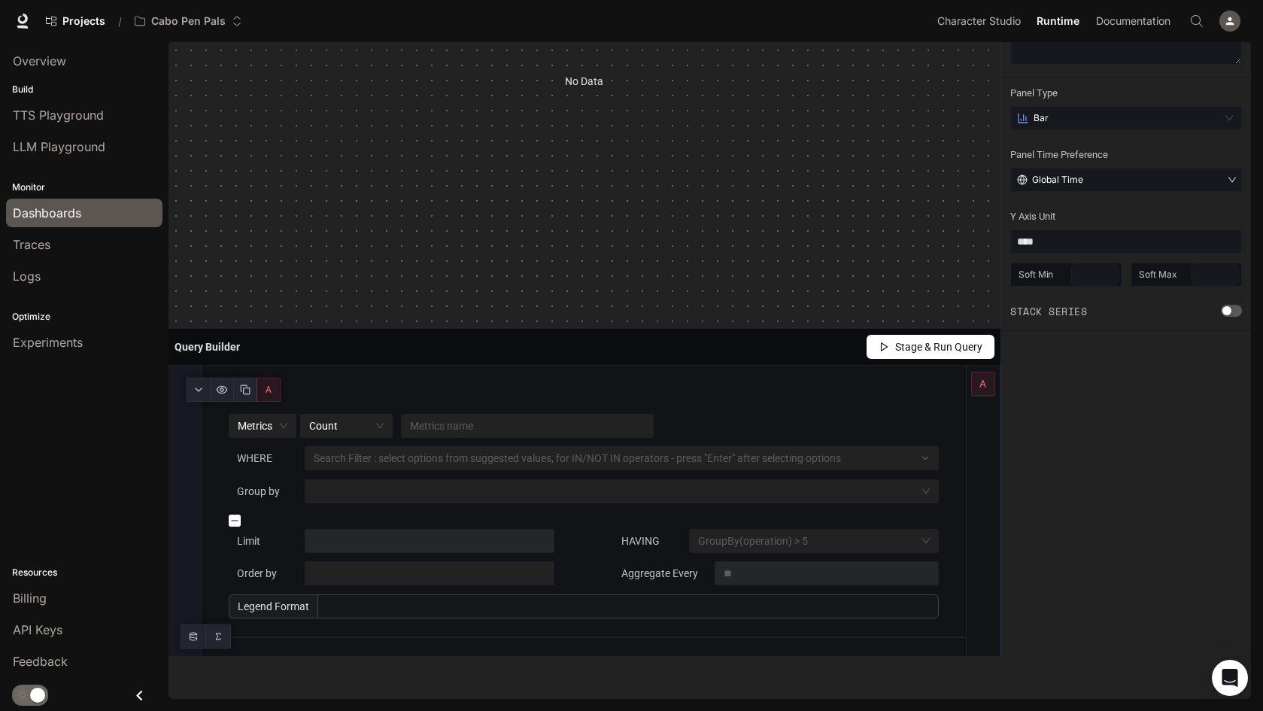
scroll to position [201, 0]
click at [281, 608] on span "Legend Format" at bounding box center [273, 606] width 89 height 24
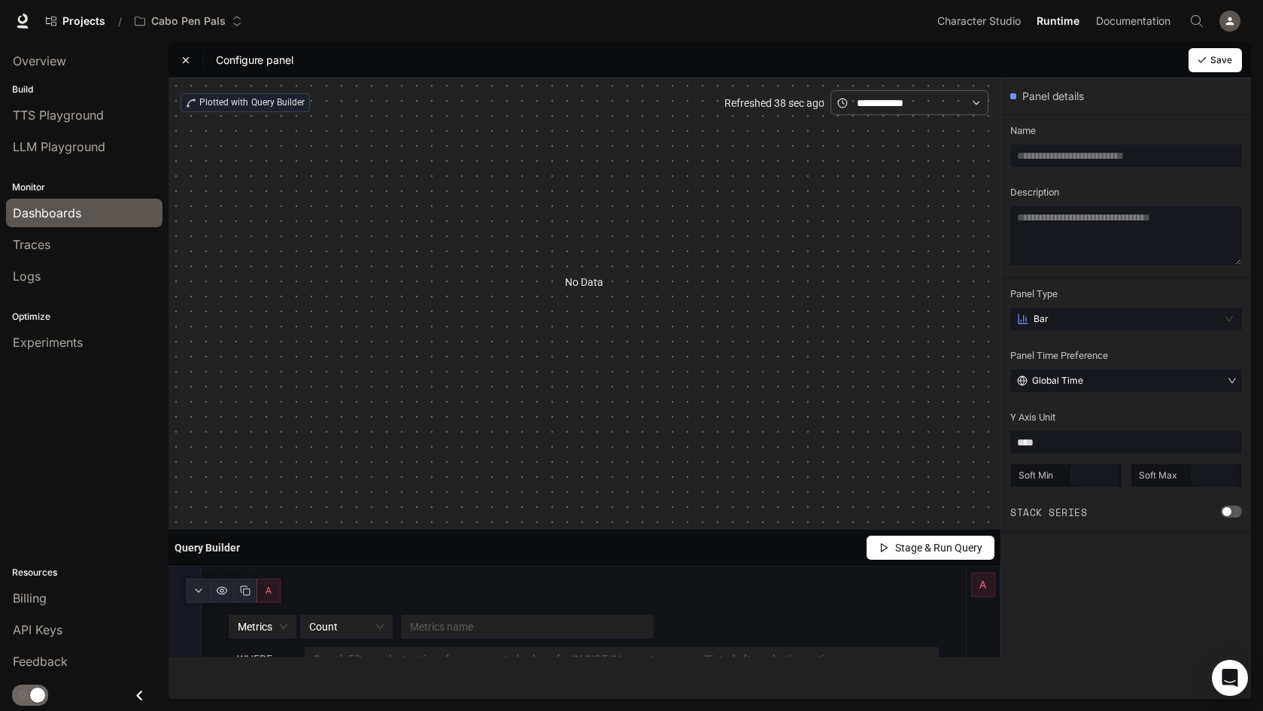
scroll to position [3, 0]
click at [182, 56] on icon at bounding box center [186, 57] width 11 height 11
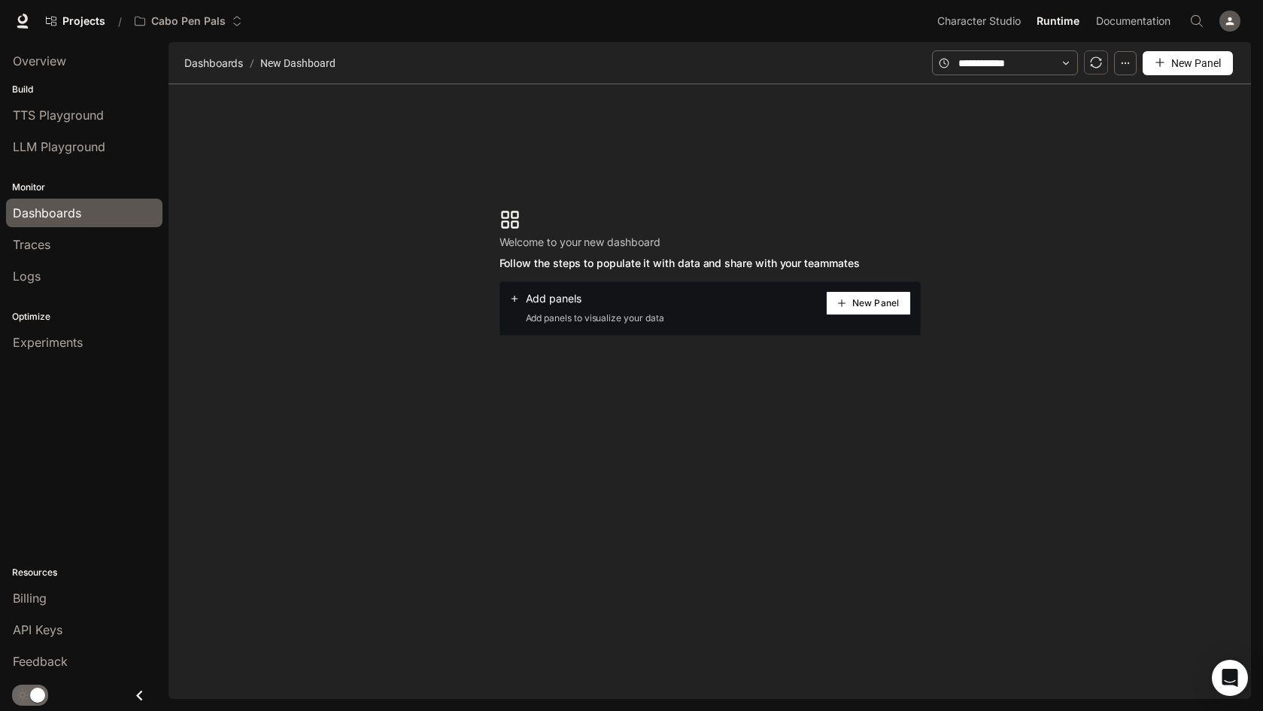
click at [301, 436] on section "Welcome to your new dashboard Follow the steps to populate it with data and sha…" at bounding box center [710, 272] width 1083 height 376
click at [29, 241] on span "Traces" at bounding box center [32, 245] width 38 height 18
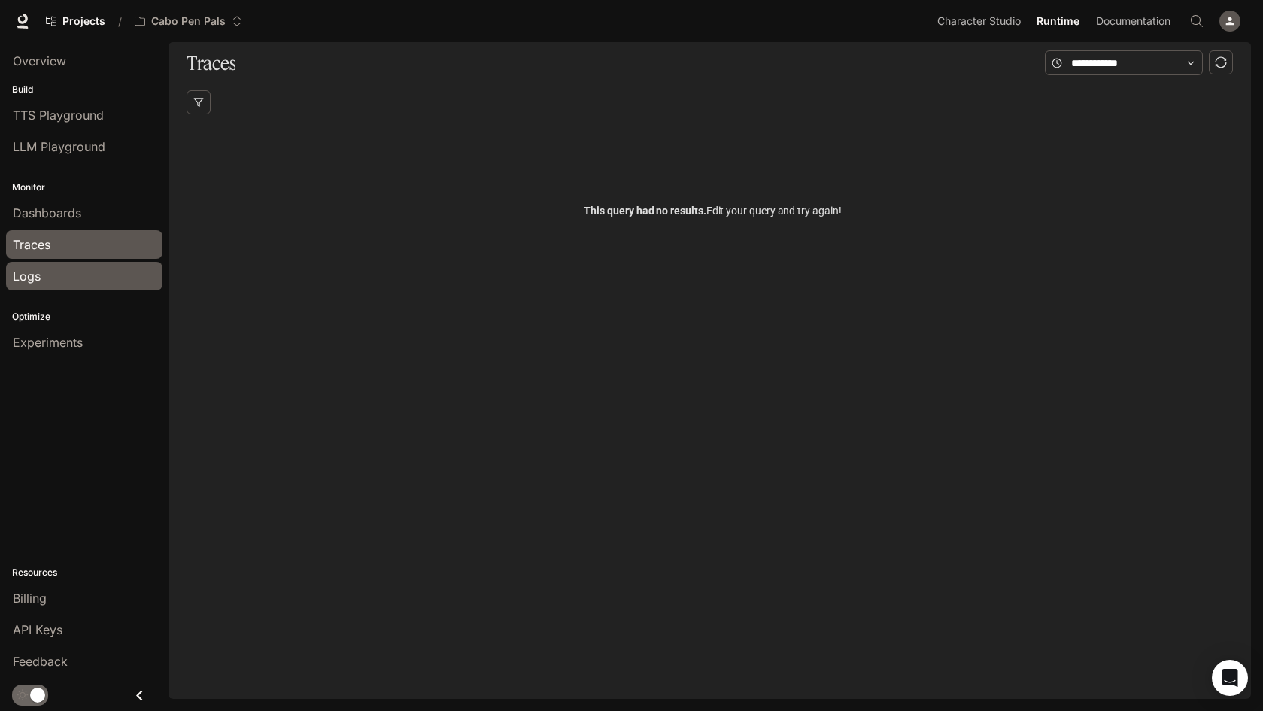
click at [29, 278] on span "Logs" at bounding box center [27, 276] width 28 height 18
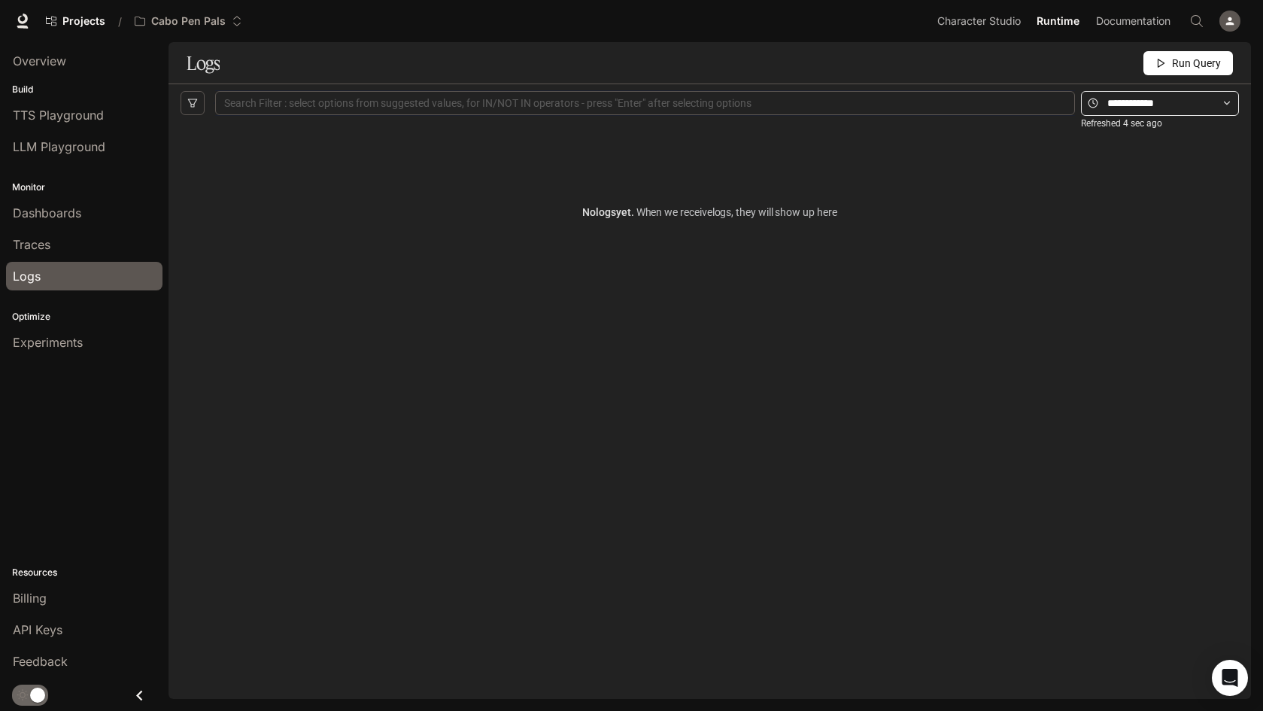
click at [1230, 104] on icon at bounding box center [1227, 103] width 11 height 11
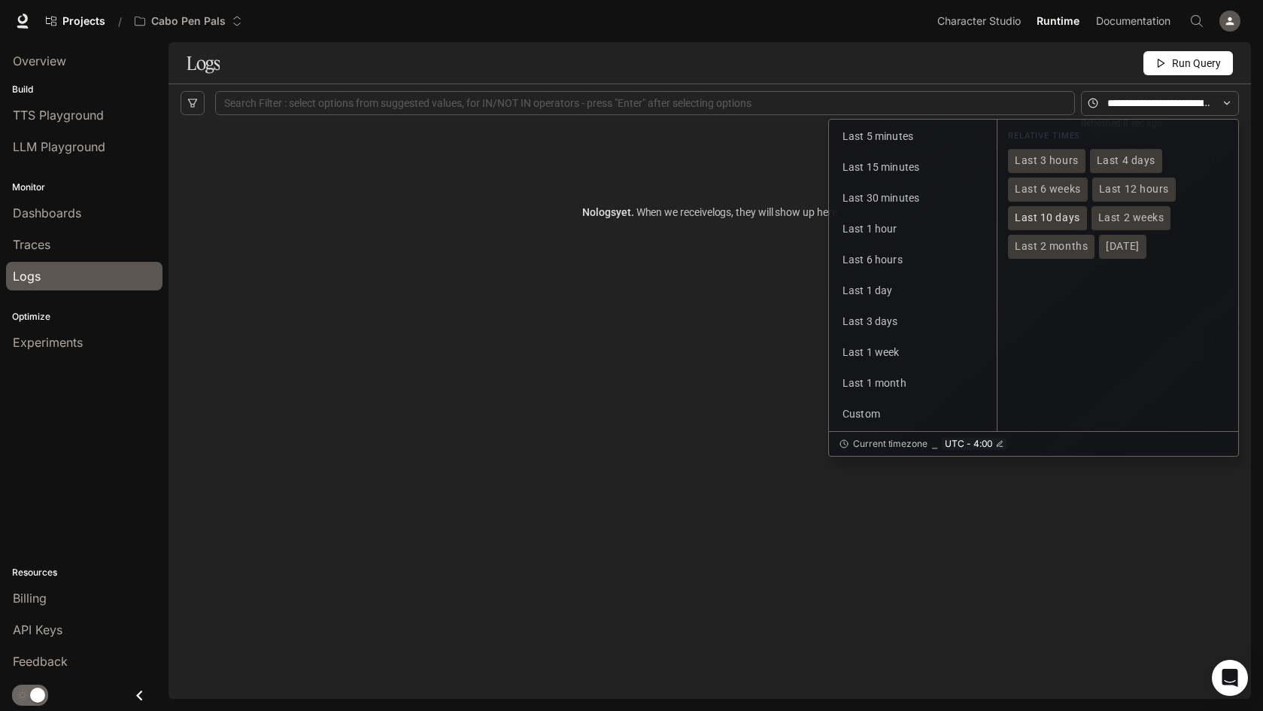
click at [1056, 219] on span "Last 10 days" at bounding box center [1047, 217] width 65 height 13
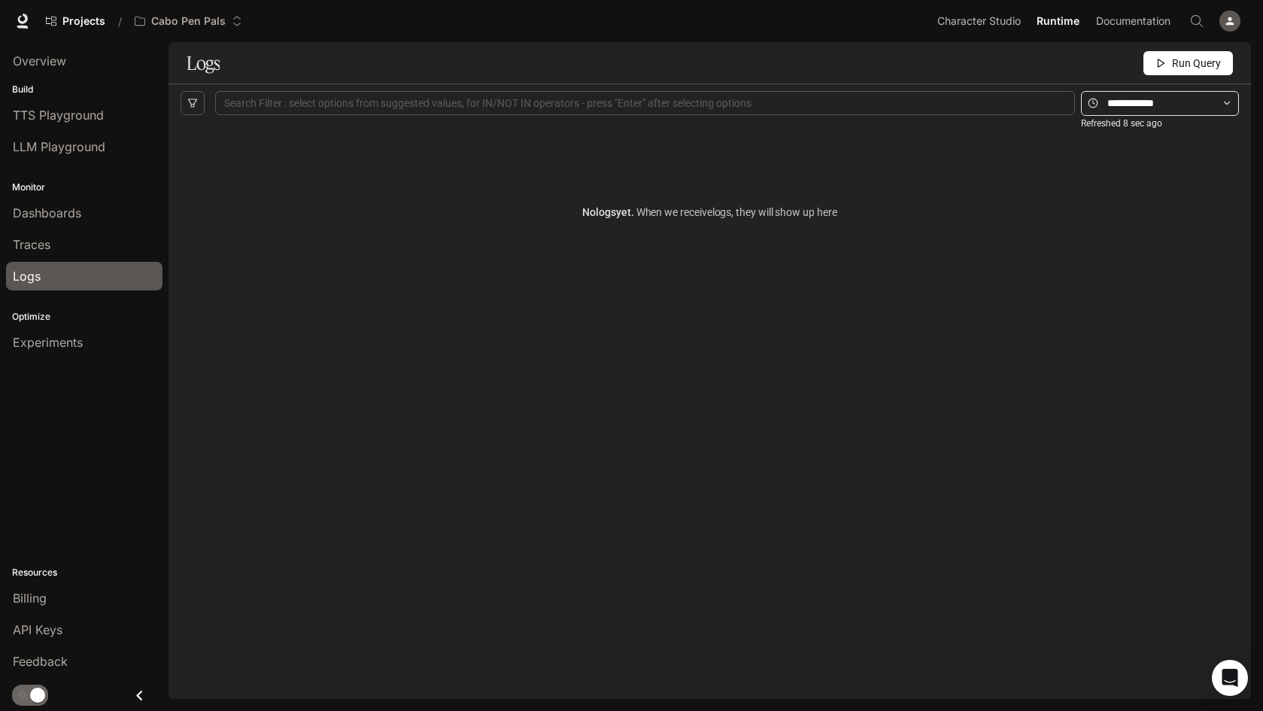
click at [1226, 105] on icon at bounding box center [1227, 103] width 11 height 11
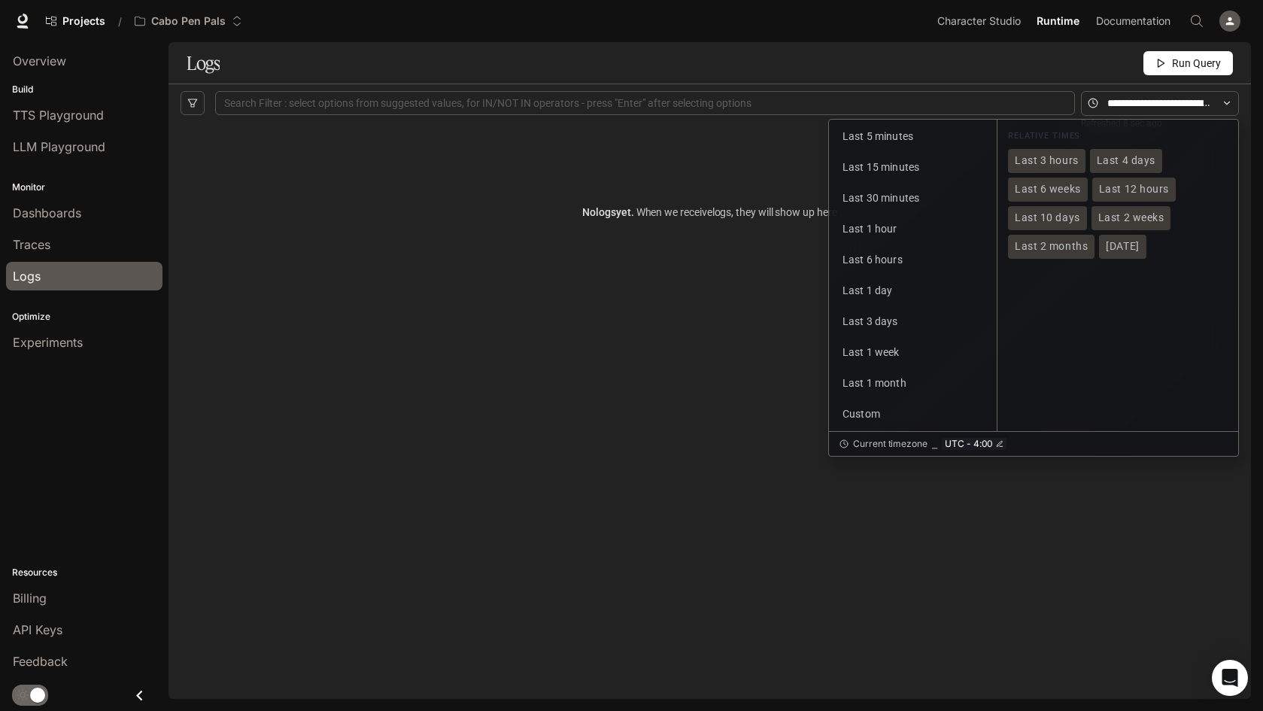
click at [550, 350] on div "No logs yet. When we receive logs , they will show up here" at bounding box center [710, 413] width 1059 height 582
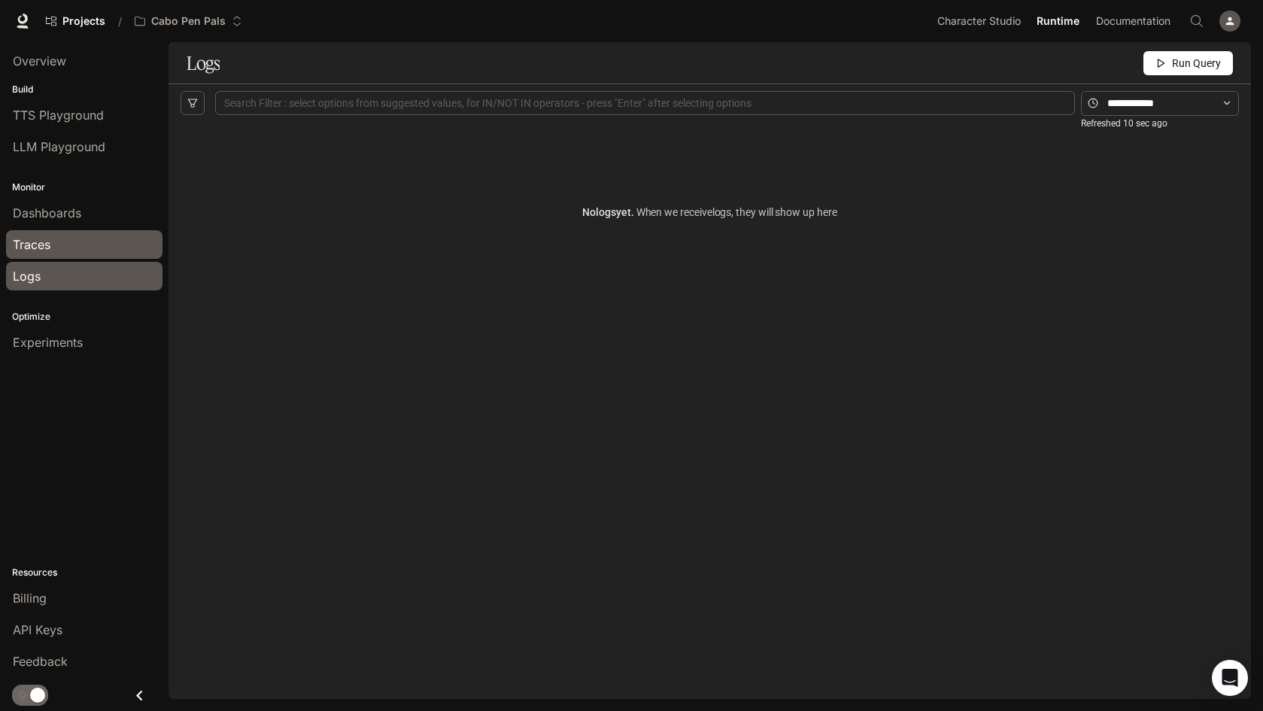
click at [32, 245] on span "Traces" at bounding box center [32, 245] width 38 height 18
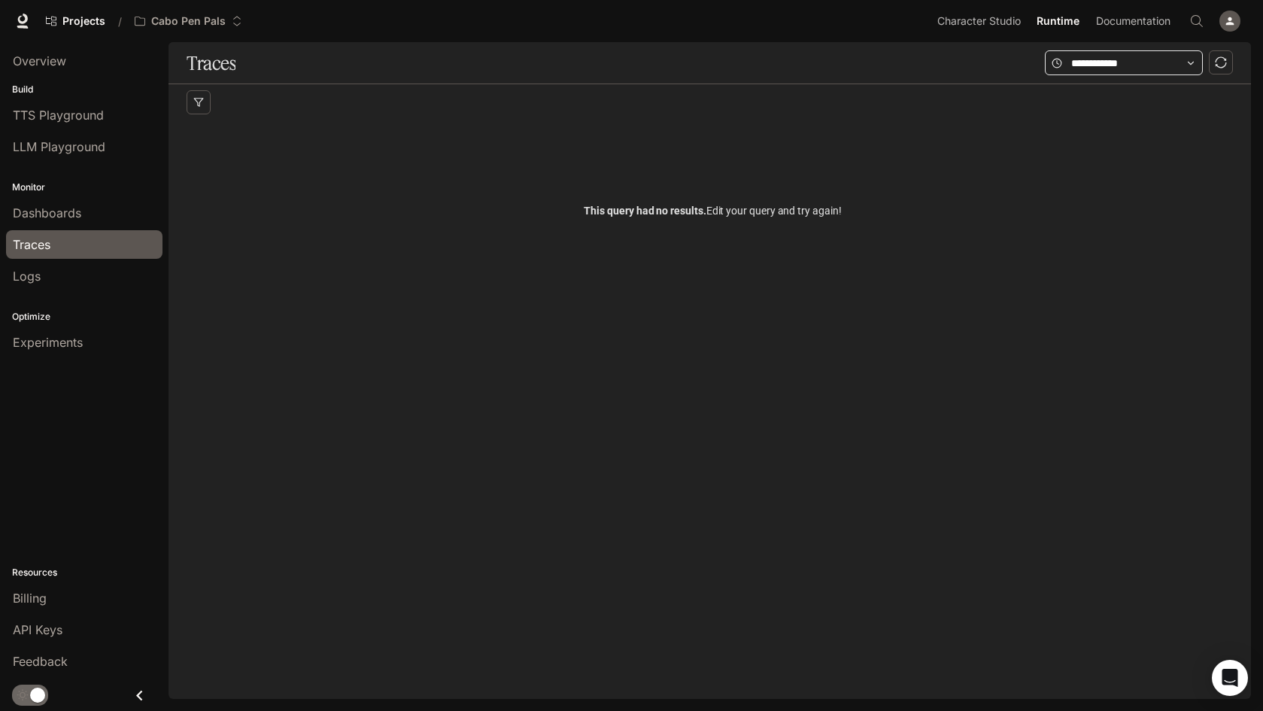
click at [1193, 66] on icon at bounding box center [1191, 63] width 11 height 11
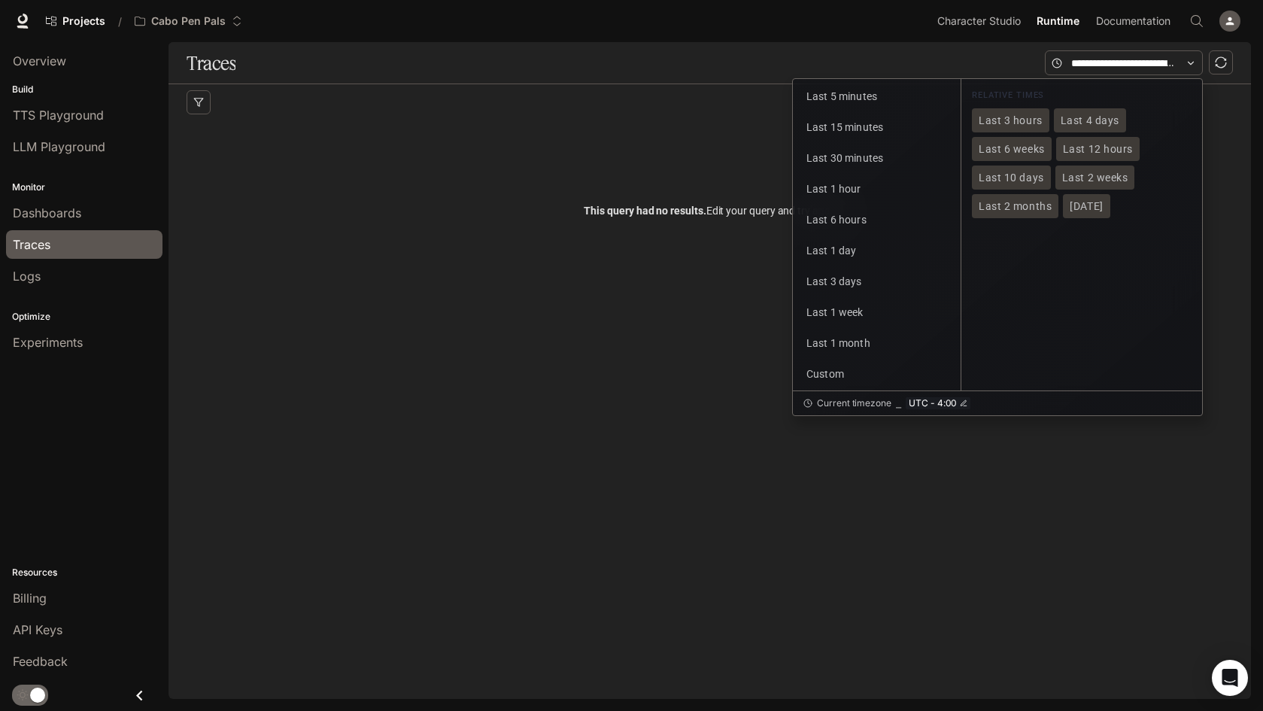
click at [433, 332] on div "Traces Last 5 minutes Last 15 minutes Last 30 minutes Last 1 hour Last 6 hours …" at bounding box center [710, 370] width 1083 height 657
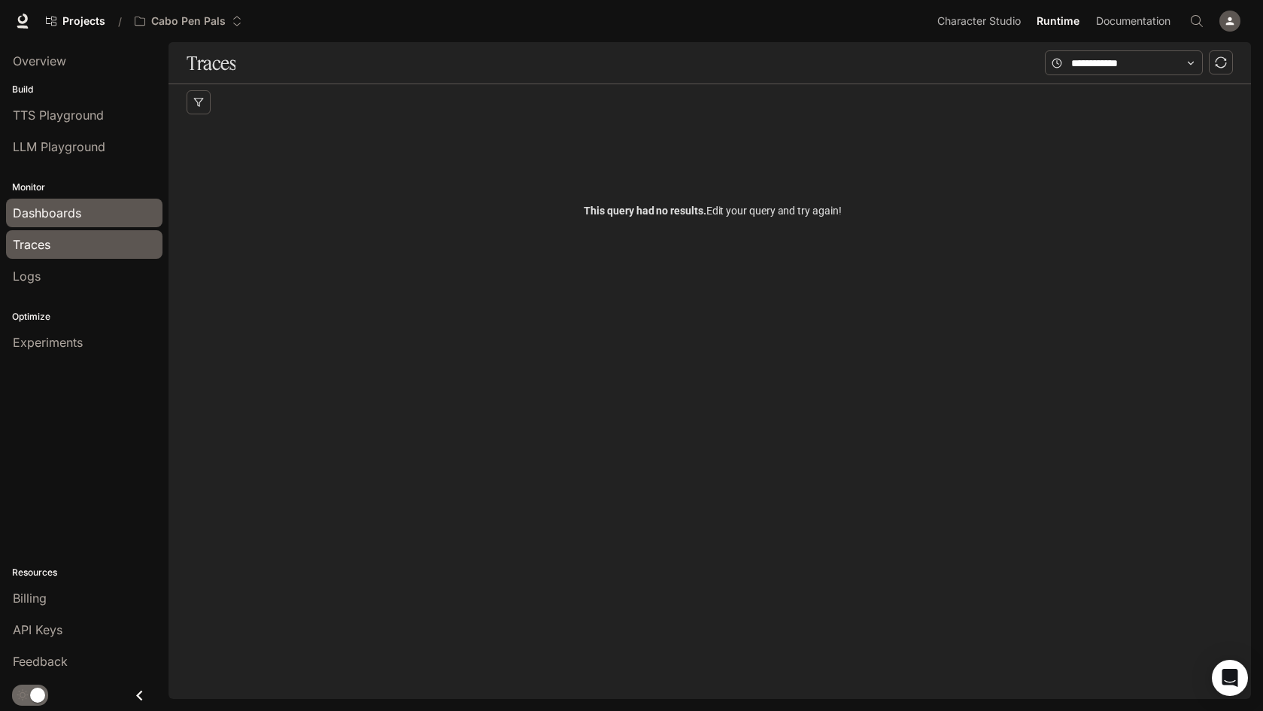
click at [63, 211] on span "Dashboards" at bounding box center [47, 213] width 68 height 18
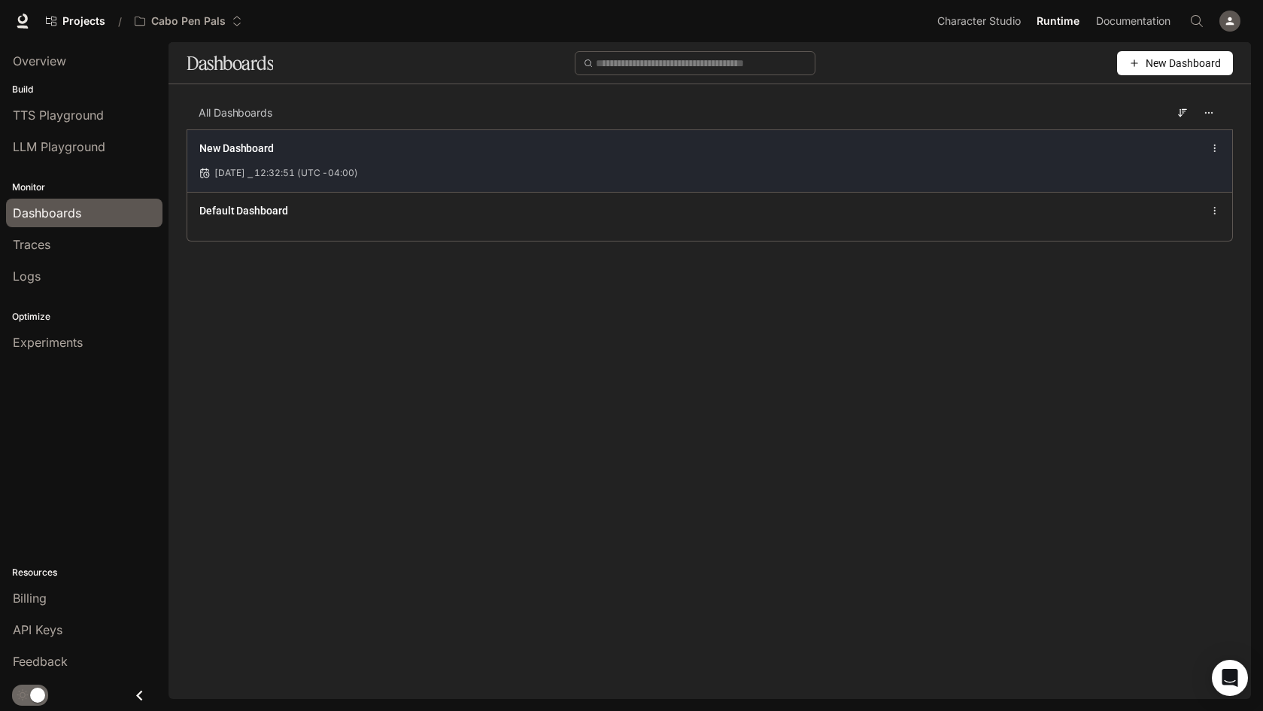
click at [1217, 147] on icon at bounding box center [1215, 148] width 11 height 11
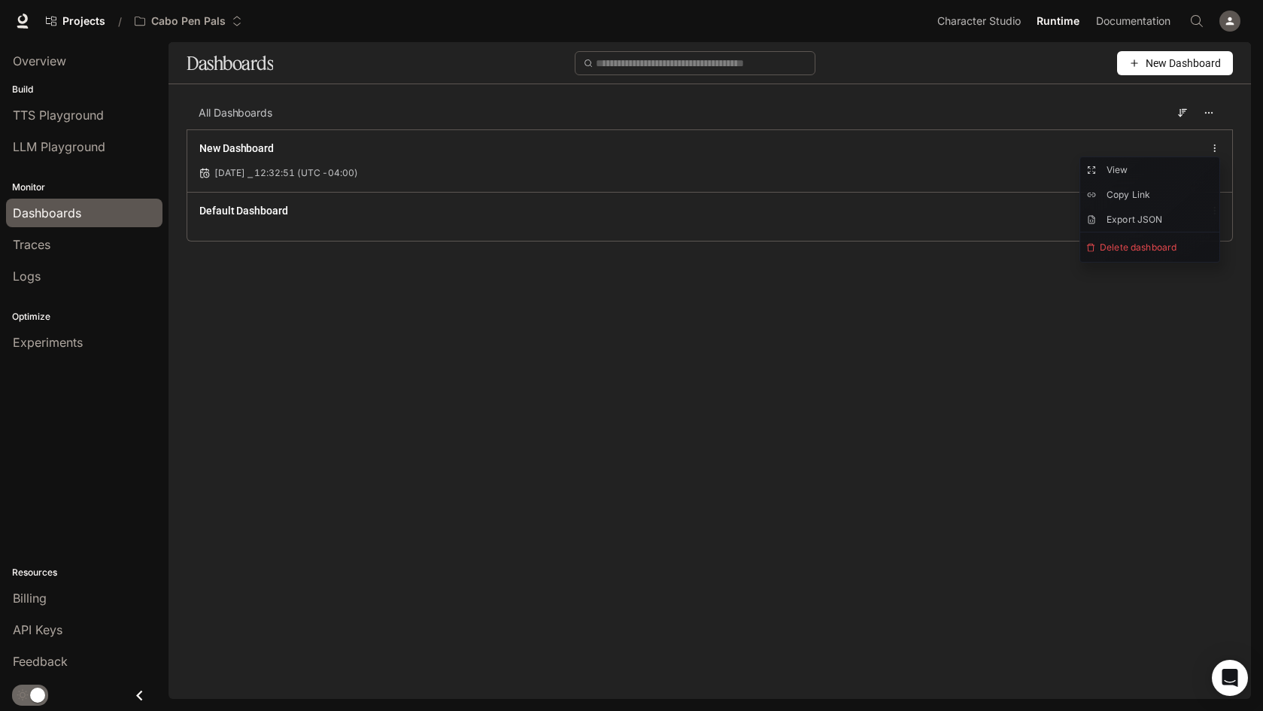
click at [890, 360] on main "Dashboards New Dashboard All Dashboards New Dashboard [DATE] ⎯ 12:32:51 (UTC -0…" at bounding box center [710, 349] width 1083 height 615
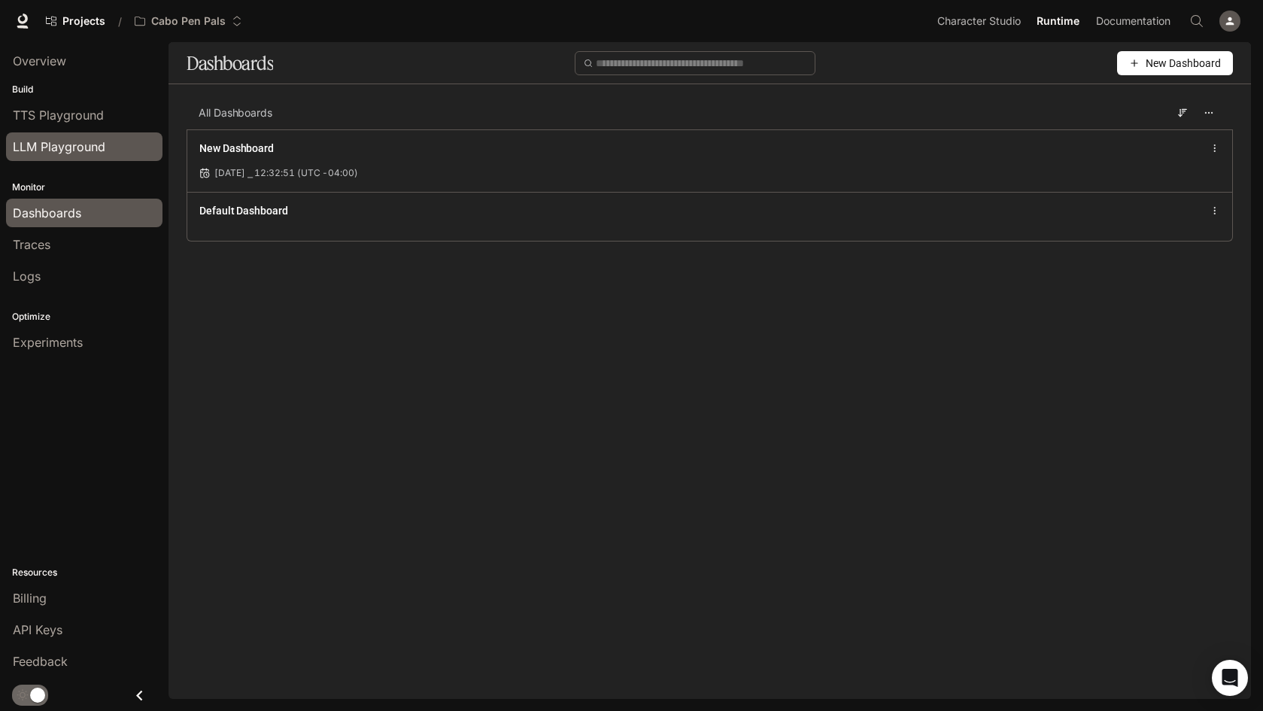
click at [66, 147] on span "LLM Playground" at bounding box center [59, 147] width 93 height 18
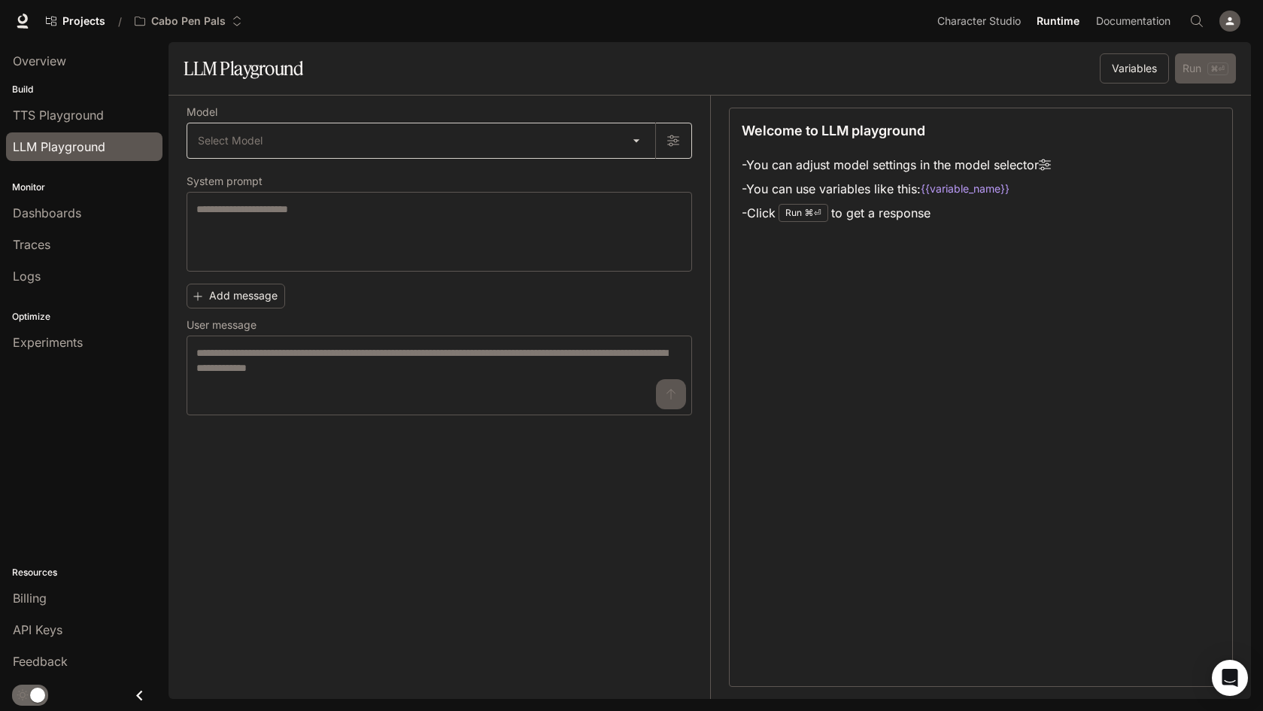
click at [636, 143] on body "Skip to main content Projects / Cabo Pen Pals Character Studio Character Studio…" at bounding box center [631, 355] width 1263 height 711
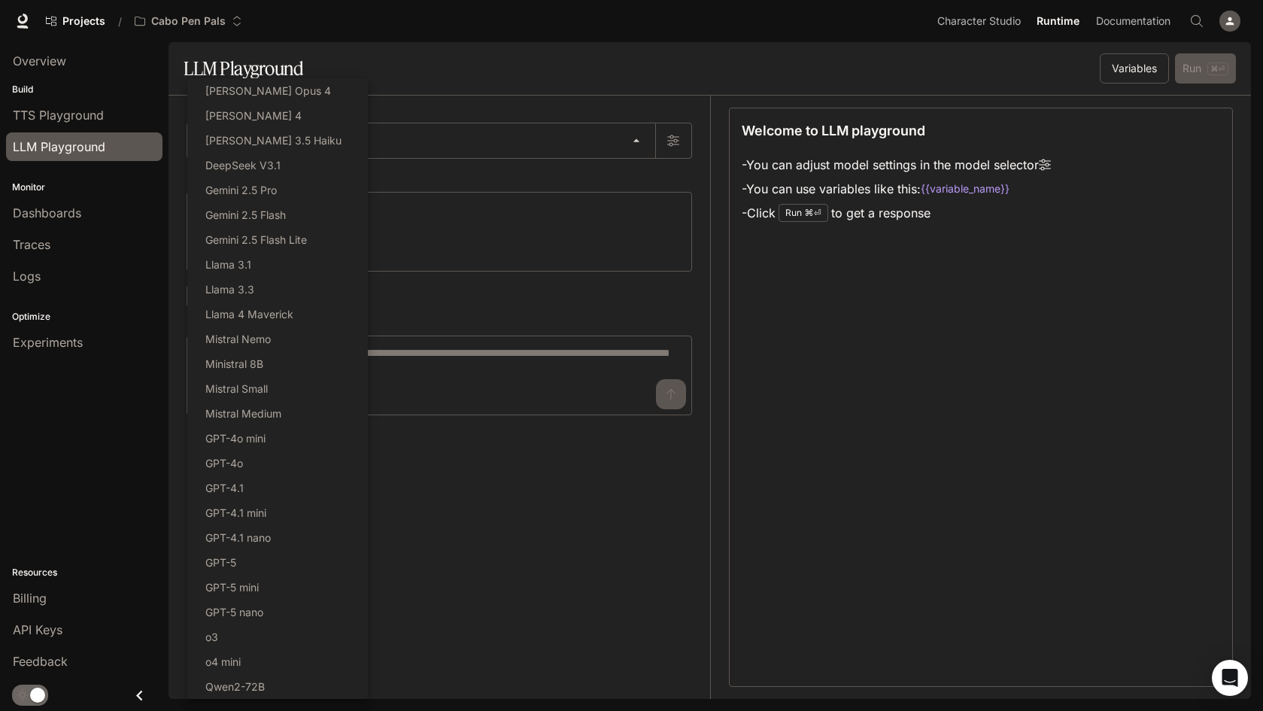
click at [615, 186] on div at bounding box center [631, 355] width 1263 height 711
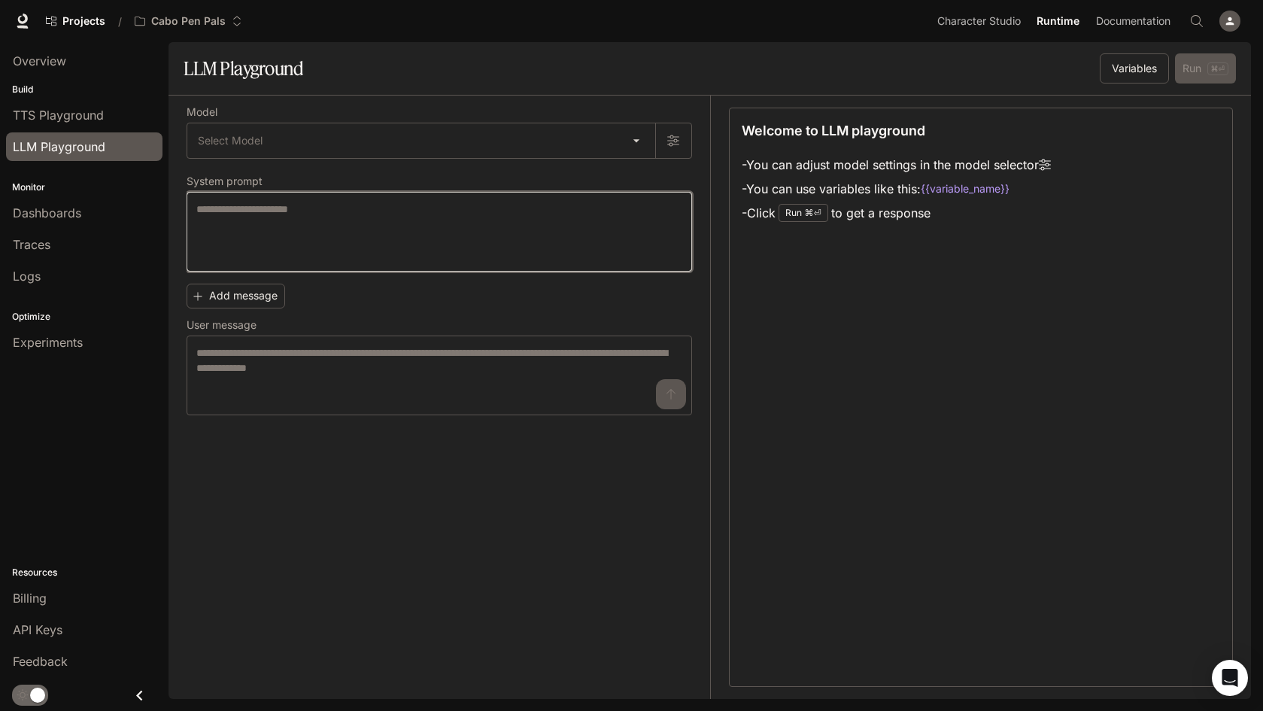
click at [592, 236] on textarea at bounding box center [439, 232] width 486 height 60
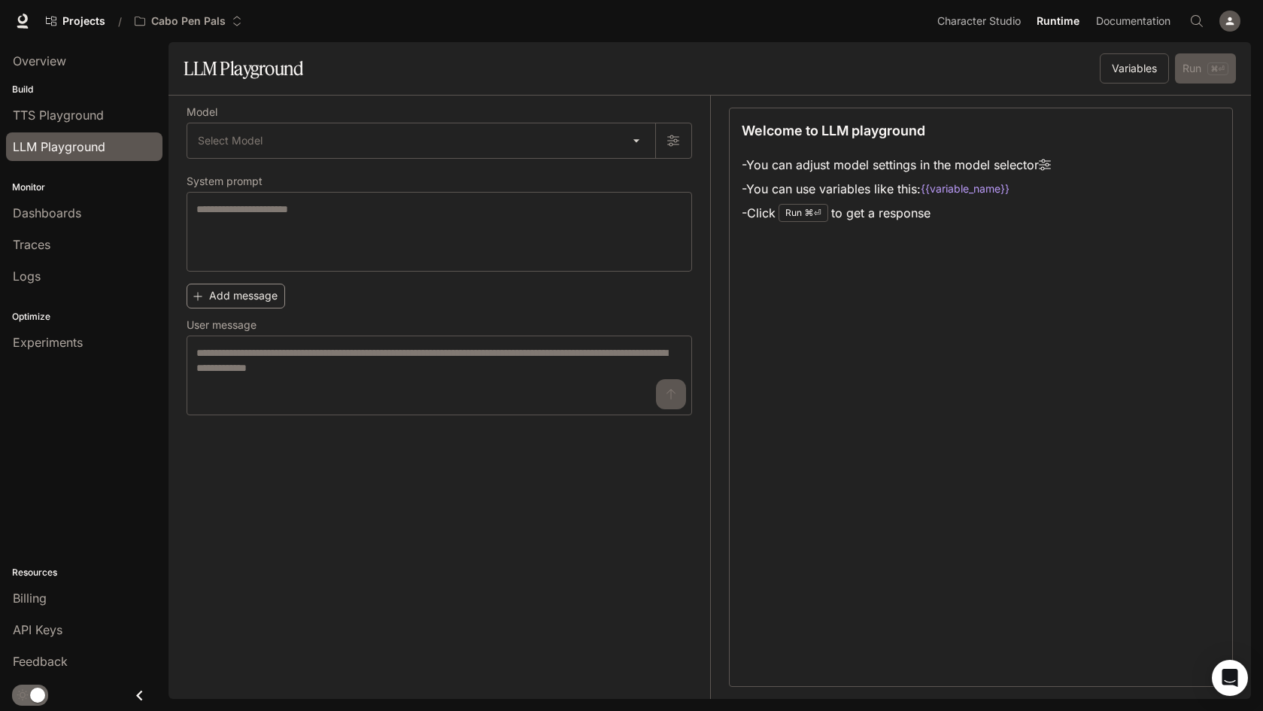
click at [252, 294] on button "Add message" at bounding box center [236, 296] width 99 height 25
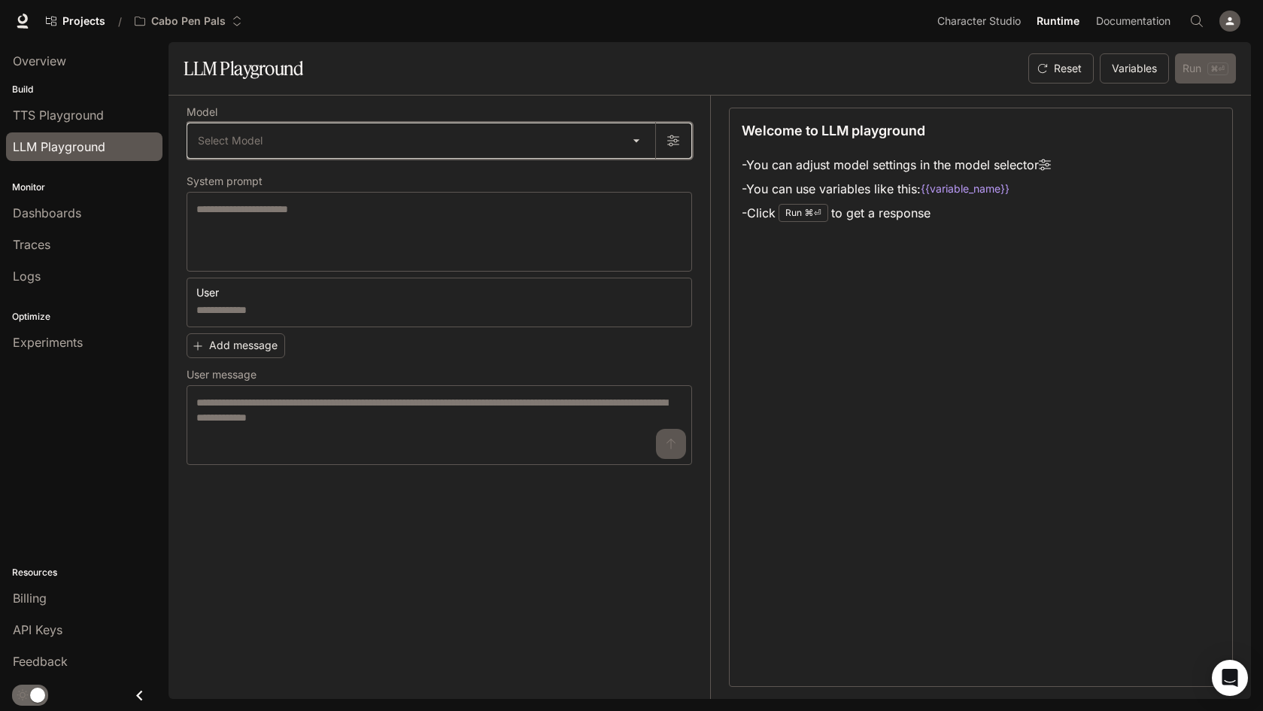
click at [675, 137] on icon "button" at bounding box center [673, 140] width 12 height 11
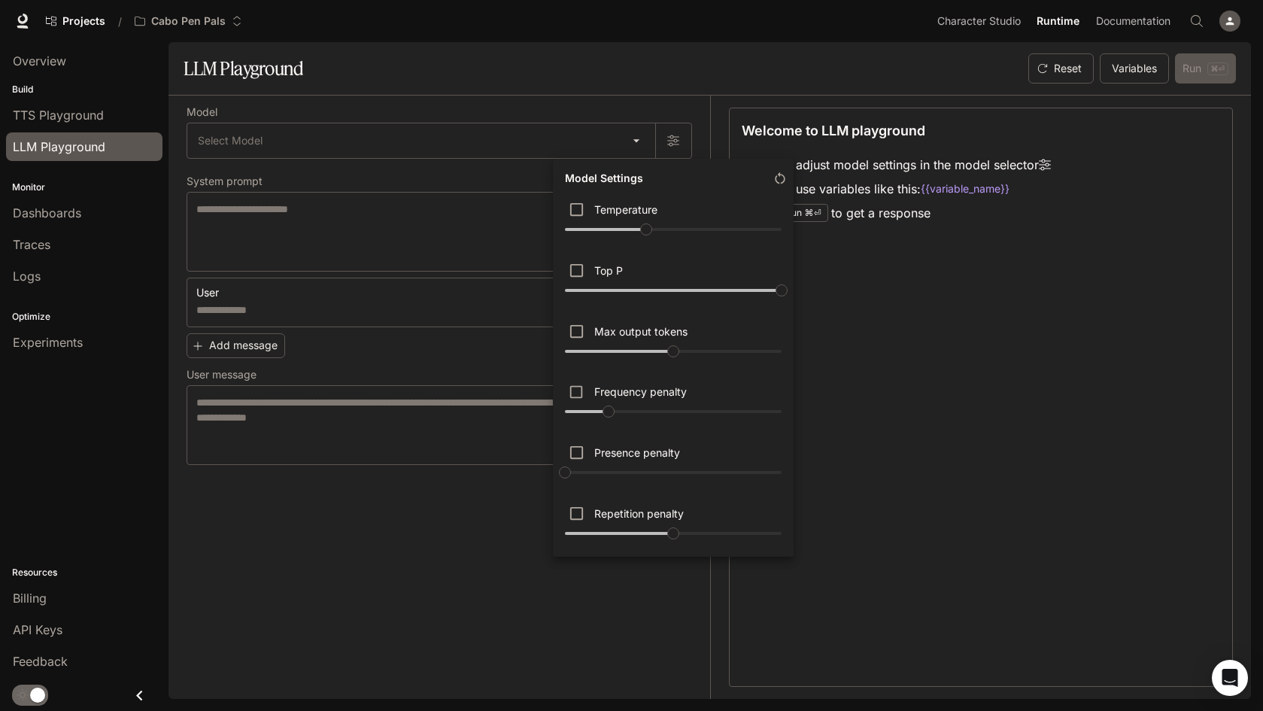
click at [437, 508] on div at bounding box center [631, 355] width 1263 height 711
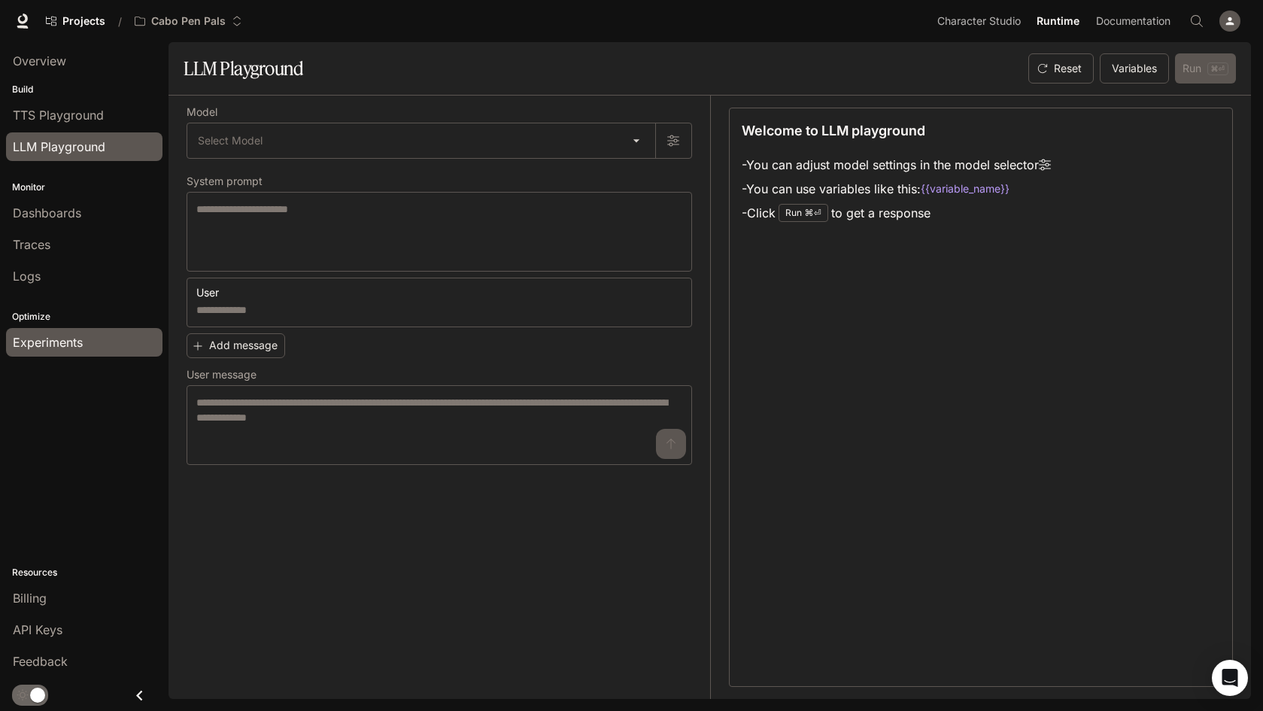
click at [46, 344] on span "Experiments" at bounding box center [48, 342] width 70 height 18
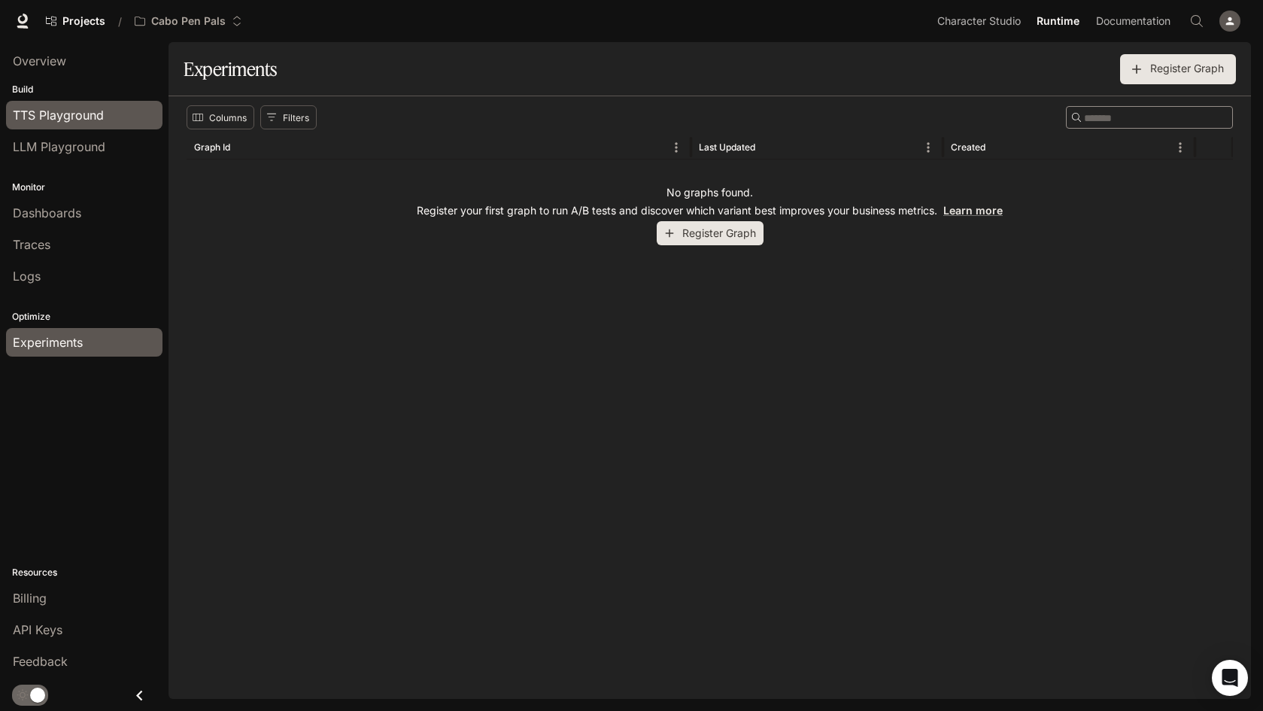
click at [56, 117] on span "TTS Playground" at bounding box center [58, 115] width 91 height 18
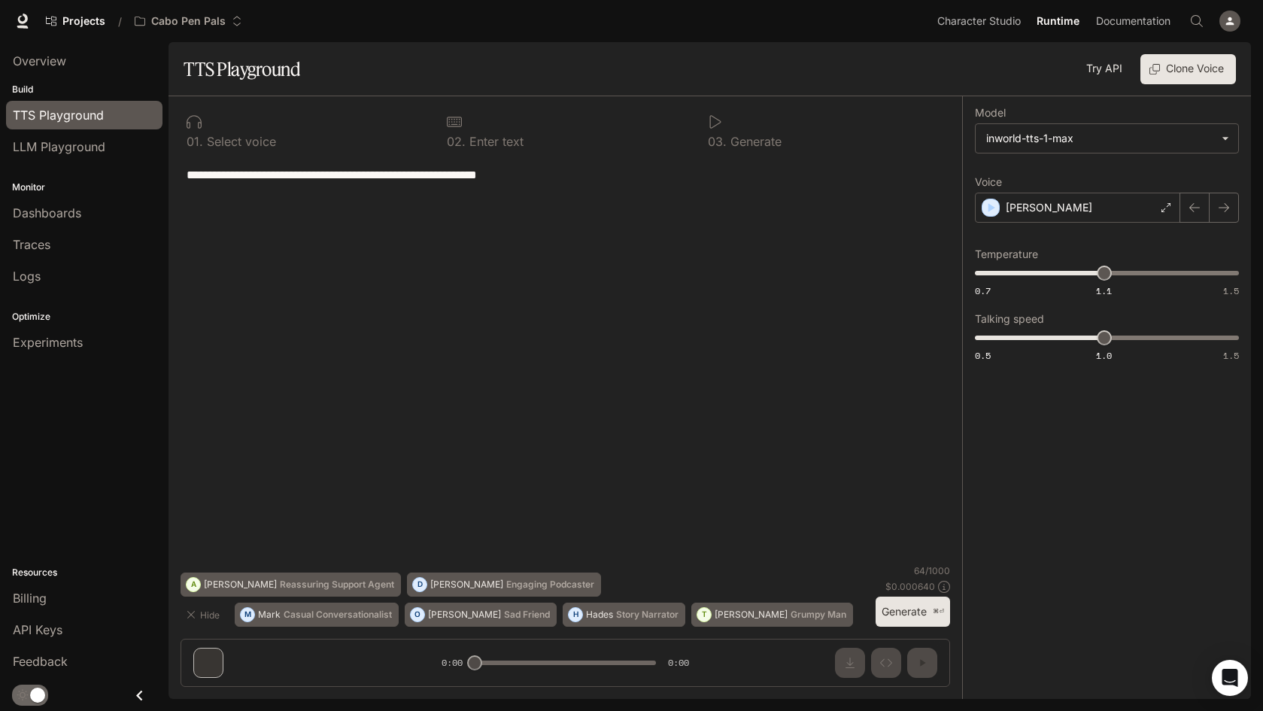
click at [206, 409] on div "**********" at bounding box center [566, 361] width 770 height 408
